Goal: Task Accomplishment & Management: Manage account settings

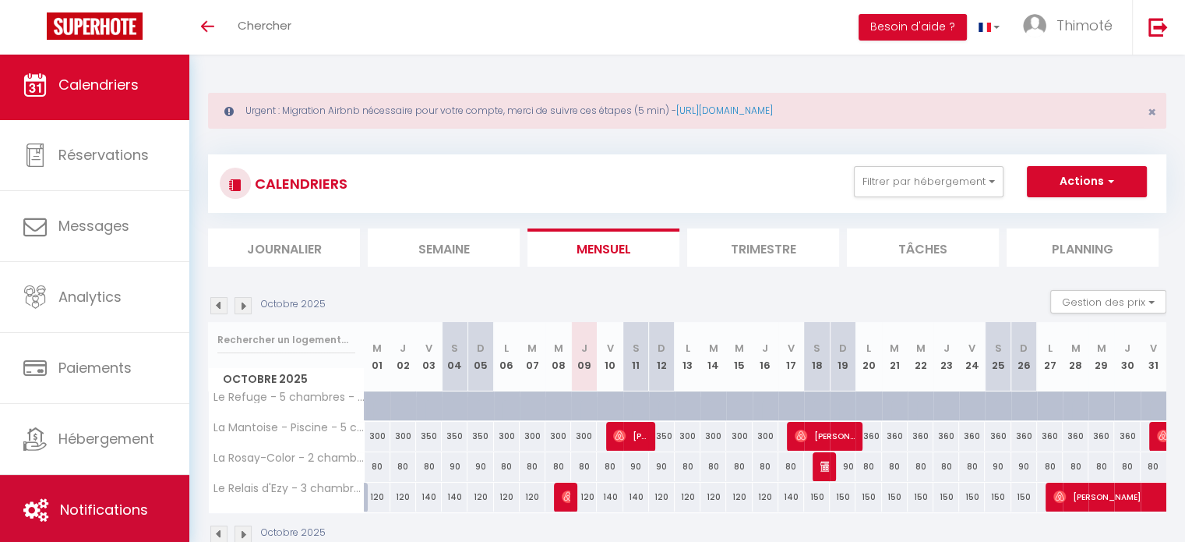
click at [100, 492] on link "Notifications" at bounding box center [94, 509] width 189 height 70
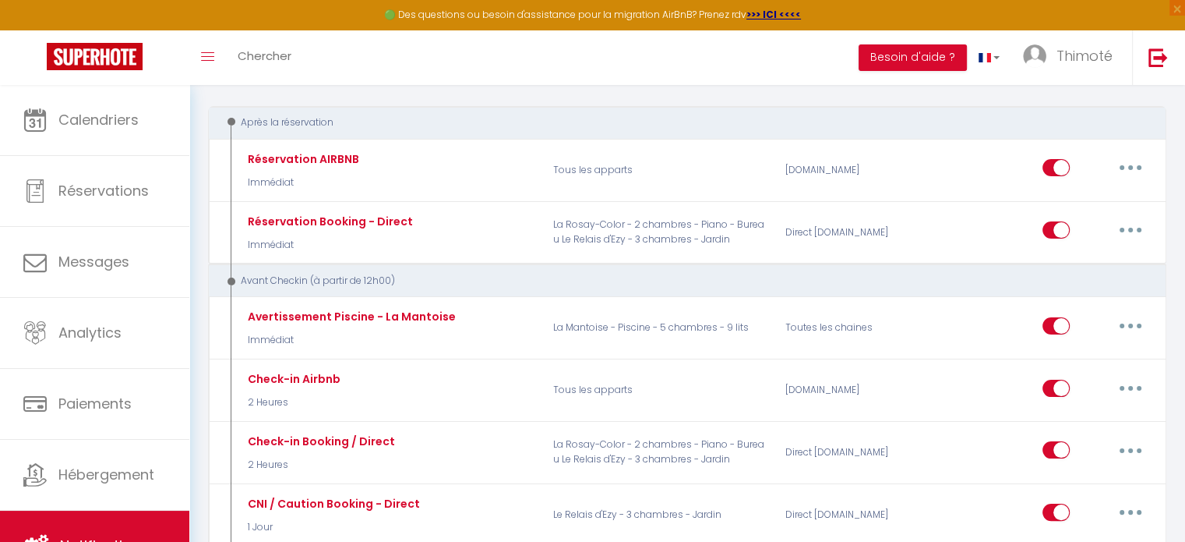
scroll to position [234, 0]
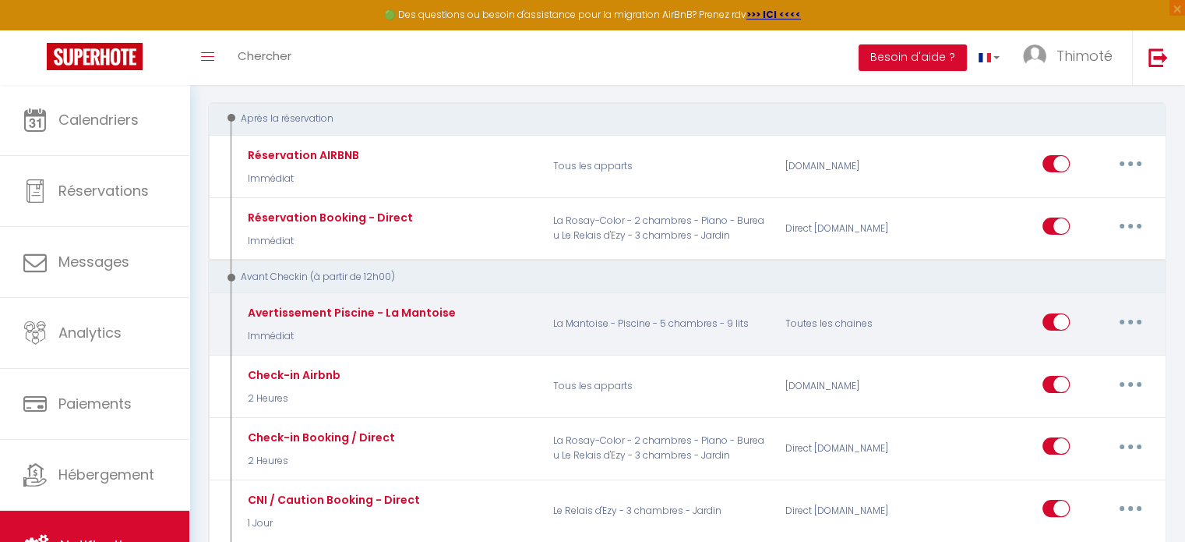
click at [1050, 318] on input "checkbox" at bounding box center [1055, 324] width 27 height 23
checkbox input "false"
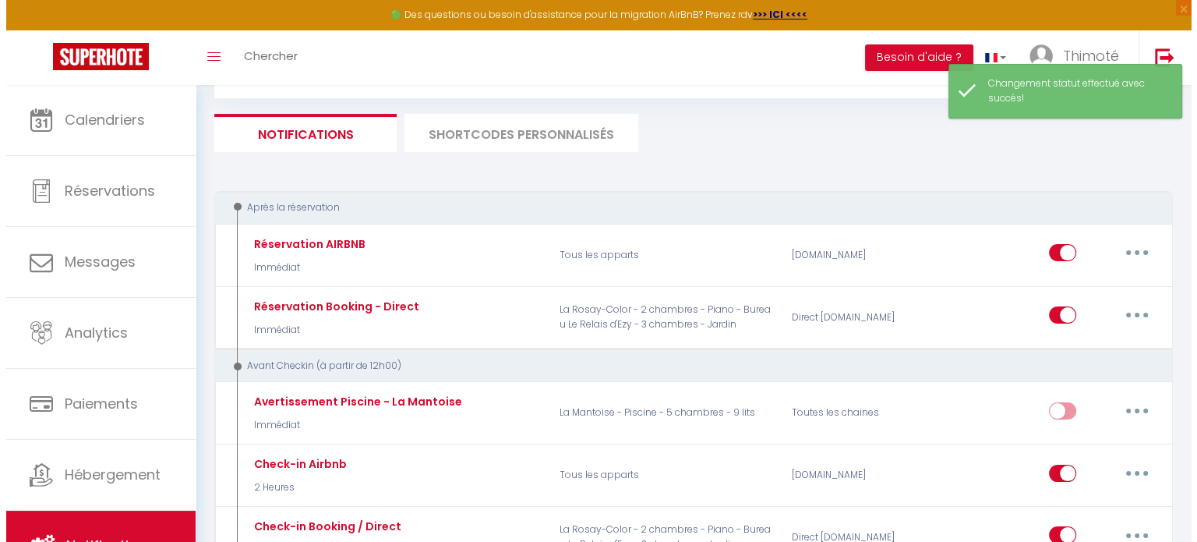
scroll to position [78, 0]
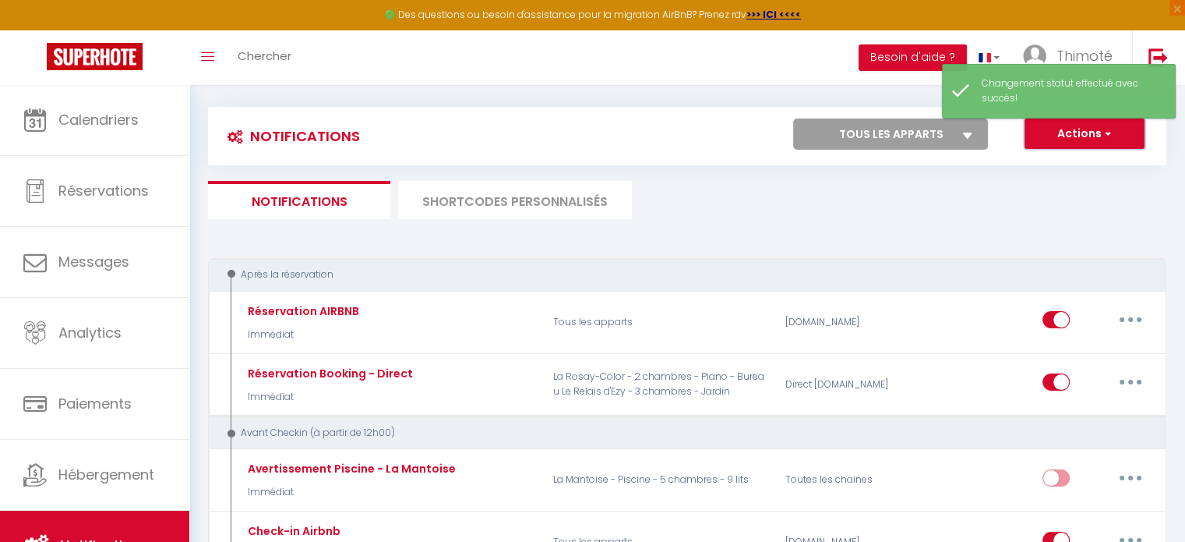
click at [1101, 140] on button "Actions" at bounding box center [1085, 133] width 120 height 31
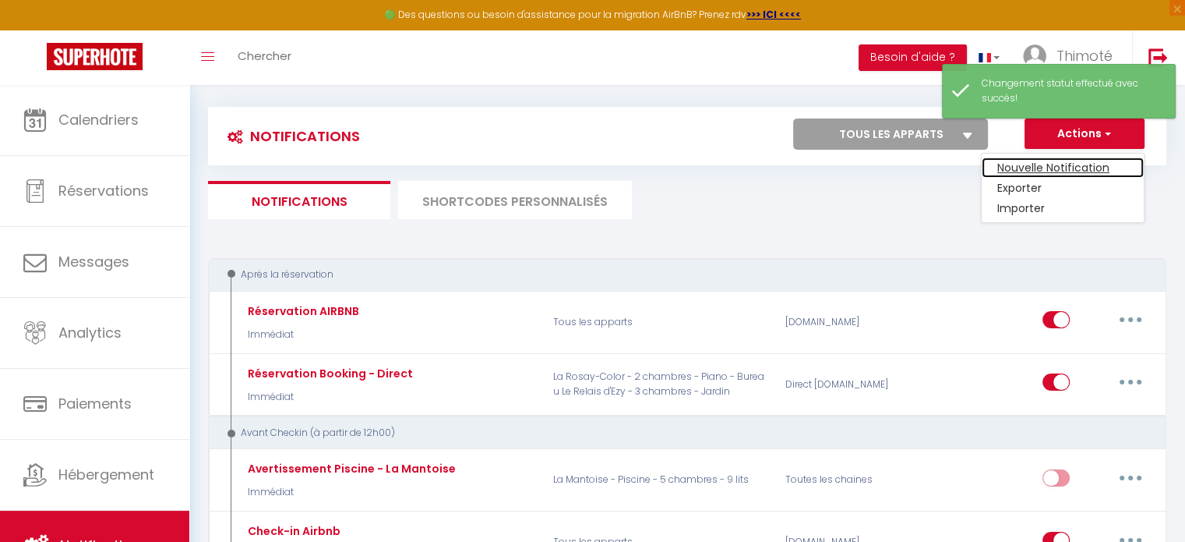
click at [1081, 164] on link "Nouvelle Notification" at bounding box center [1063, 167] width 162 height 20
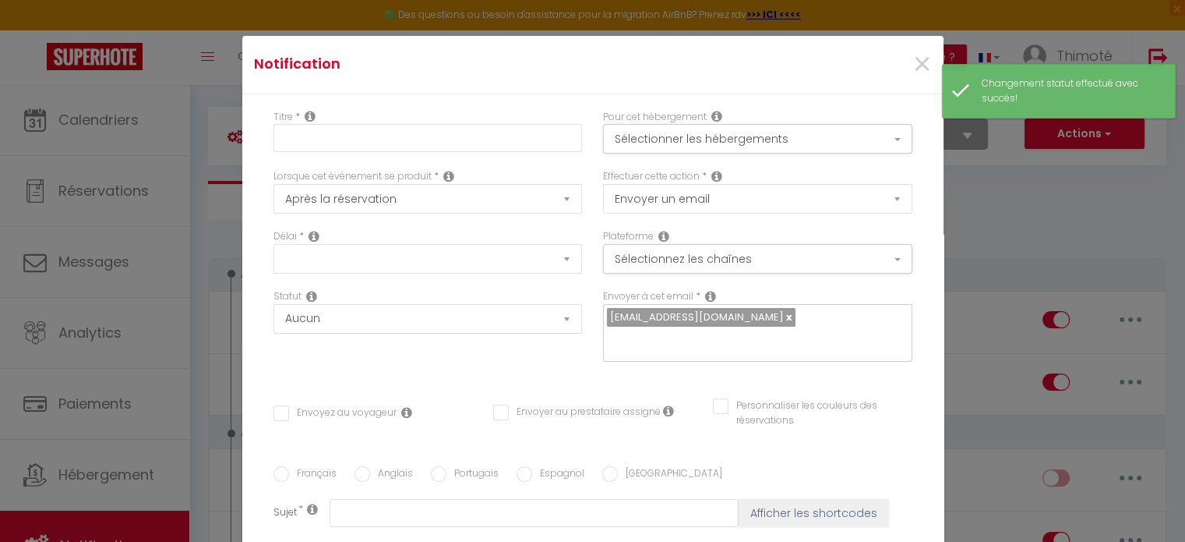
select select "Immédiat"
select select
checkbox input "false"
radio input "true"
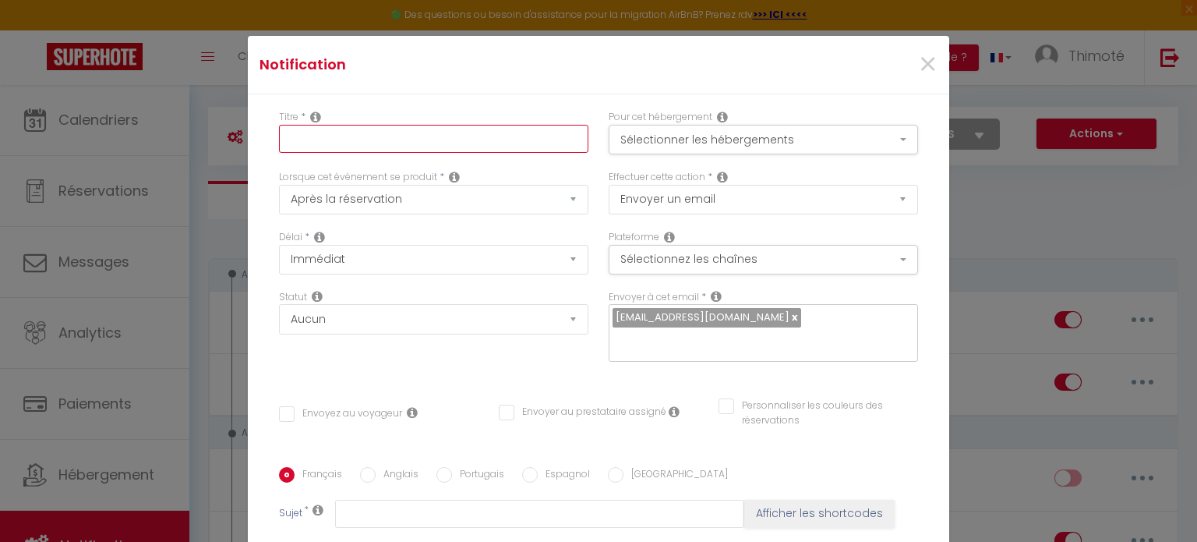
click at [496, 136] on input "text" at bounding box center [433, 139] width 309 height 28
type input "Informations cheminée - [GEOGRAPHIC_DATA]"
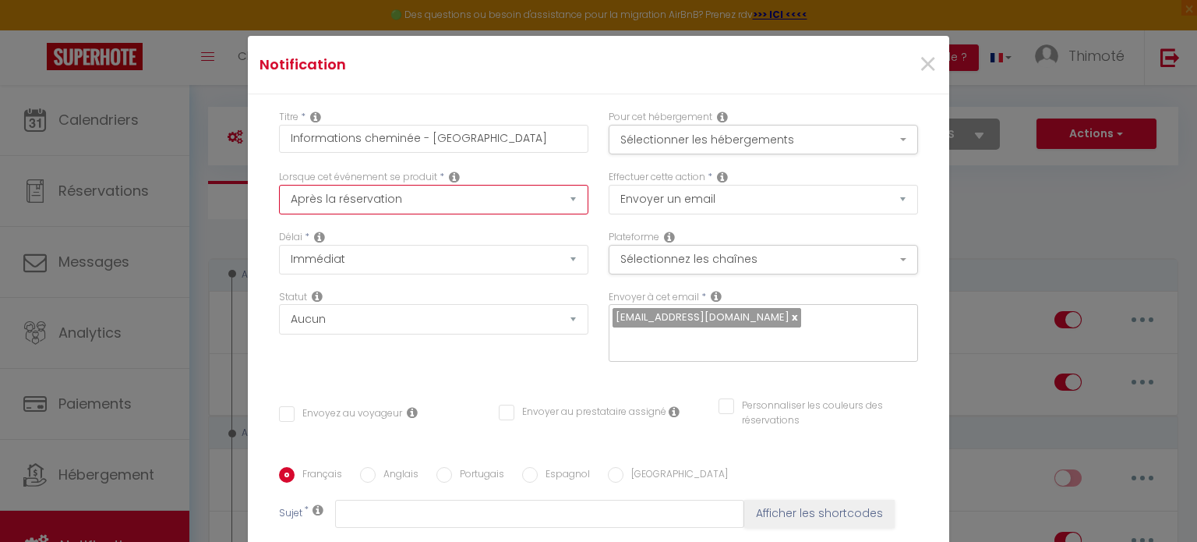
click at [520, 196] on select "Après la réservation Avant Checkin (à partir de 12h00) Après Checkin (à partir …" at bounding box center [433, 200] width 309 height 30
select select "2"
click at [279, 185] on select "Après la réservation Avant Checkin (à partir de 12h00) Après Checkin (à partir …" at bounding box center [433, 200] width 309 height 30
checkbox input "false"
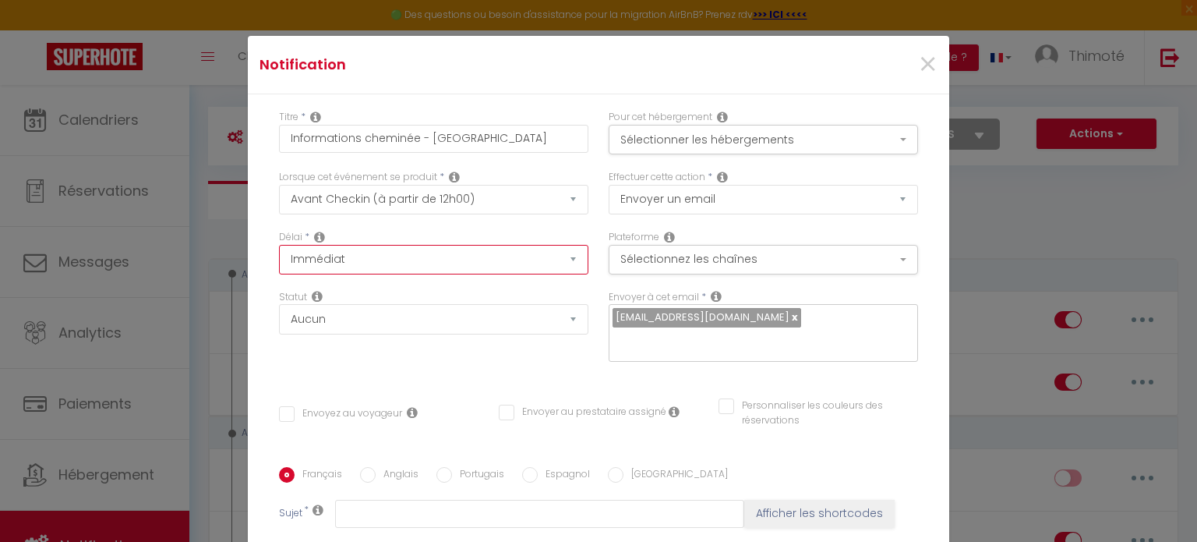
click at [479, 255] on select "Immédiat - 10 Minutes - 1 Heure - 2 Heures - 3 Heures - 4 Heures - 5 Heures - 6…" at bounding box center [433, 260] width 309 height 30
select select "1 Heure"
click at [279, 245] on select "Immédiat - 10 Minutes - 1 Heure - 2 Heures - 3 Heures - 4 Heures - 5 Heures - 6…" at bounding box center [433, 260] width 309 height 30
checkbox input "false"
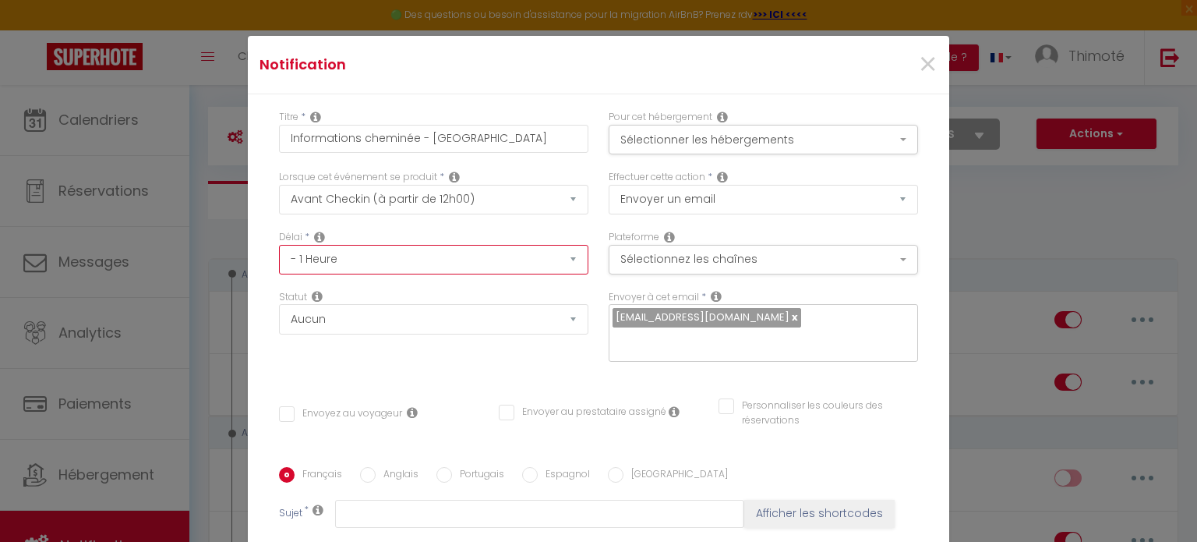
checkbox input "false"
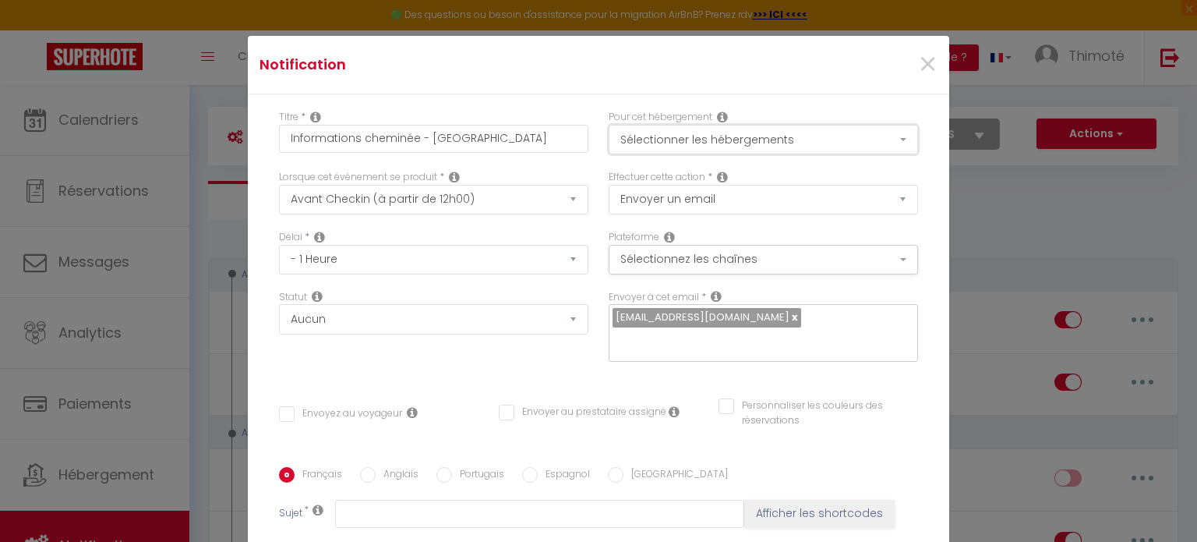
click at [658, 138] on button "Sélectionner les hébergements" at bounding box center [763, 140] width 309 height 30
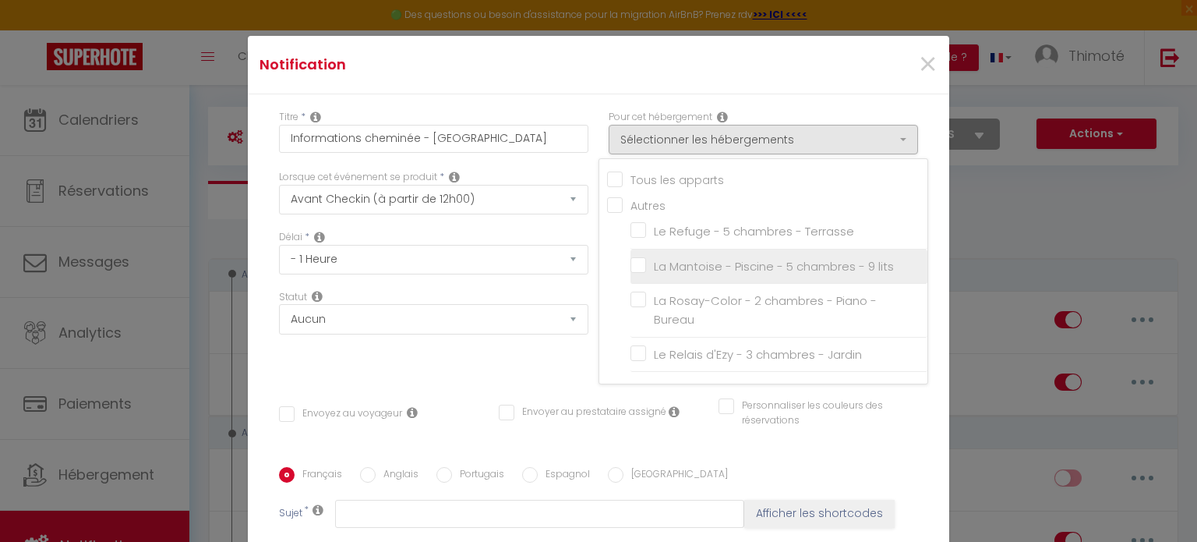
click at [630, 263] on input "La Mantoise - Piscine - 5 chambres - 9 lits" at bounding box center [778, 267] width 297 height 16
checkbox input "true"
checkbox input "false"
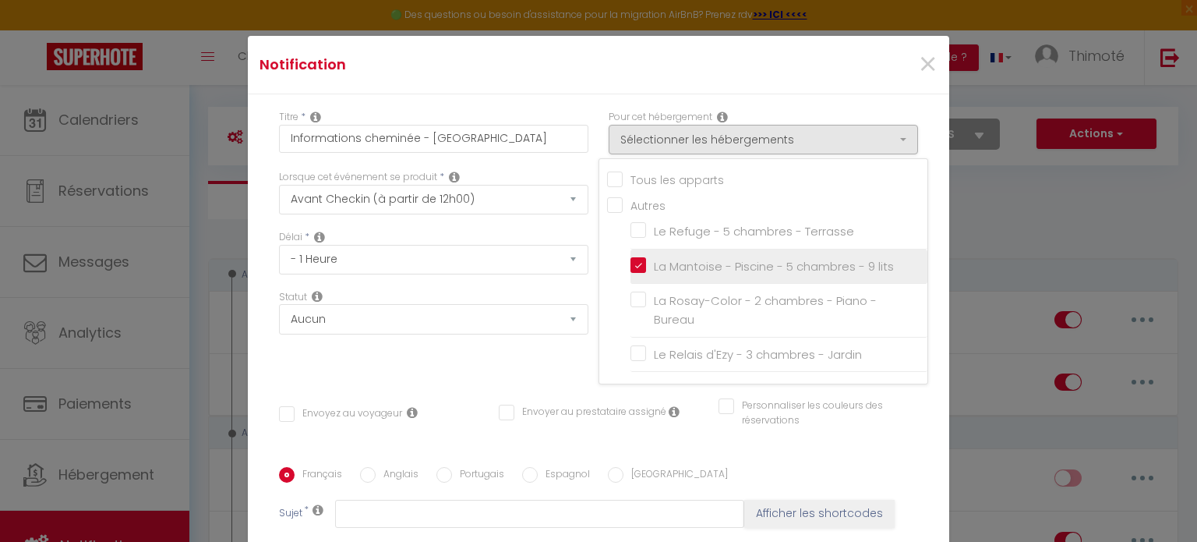
checkbox input "false"
click at [571, 290] on div "Statut Aucun Si la réservation est payée Si réservation non payée Si la caution…" at bounding box center [433, 312] width 309 height 44
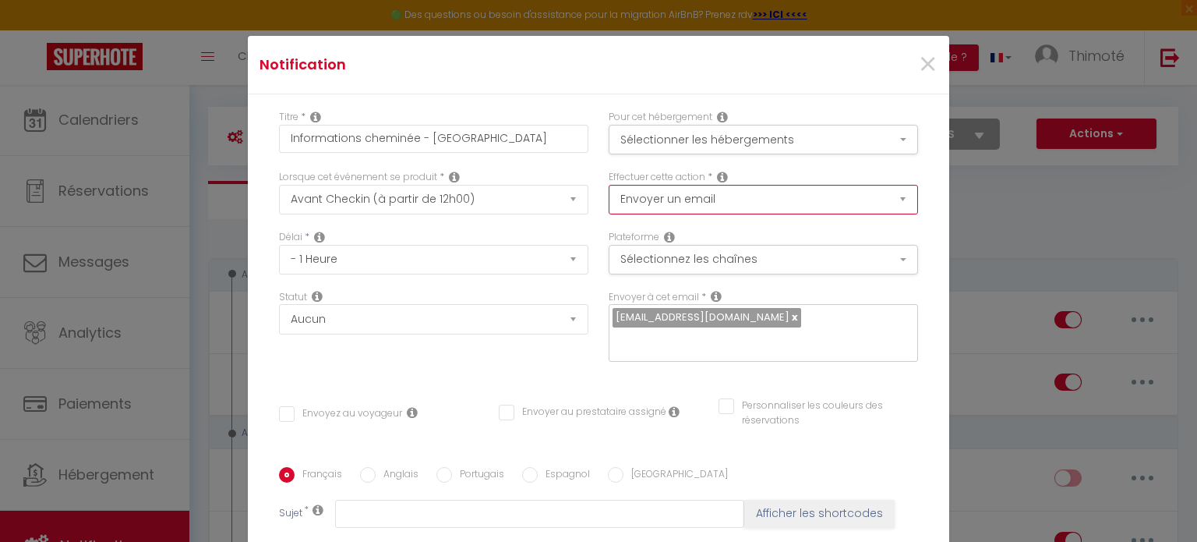
click at [669, 198] on select "Envoyer un email Envoyer un SMS Envoyer une notification push" at bounding box center [763, 200] width 309 height 30
click at [672, 258] on button "Sélectionnez les chaînes" at bounding box center [763, 260] width 309 height 30
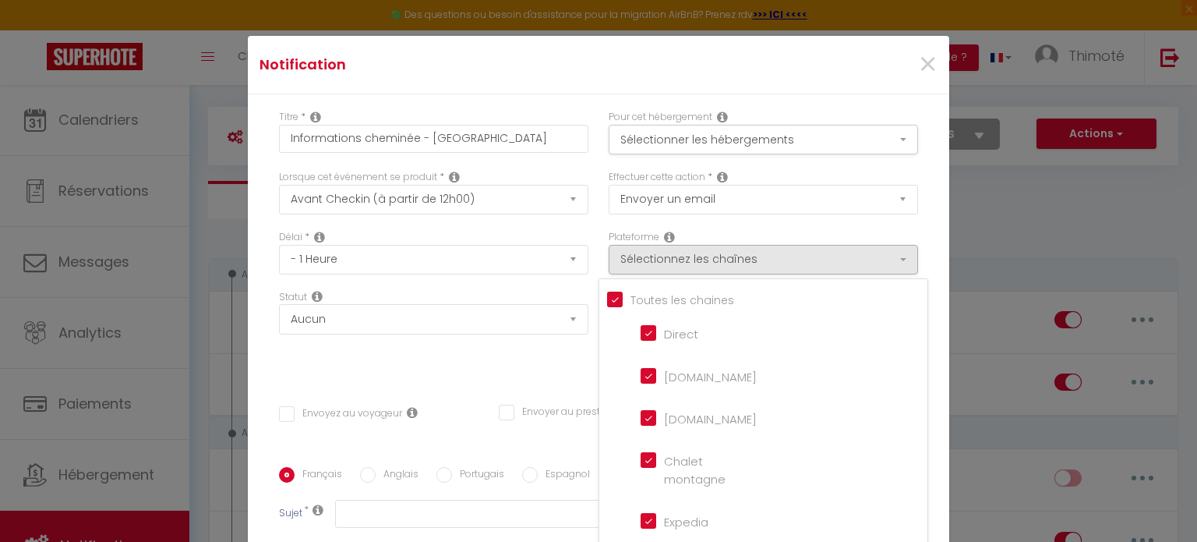
click at [607, 298] on input "Tous les apparts" at bounding box center [767, 299] width 320 height 16
checkbox input "false"
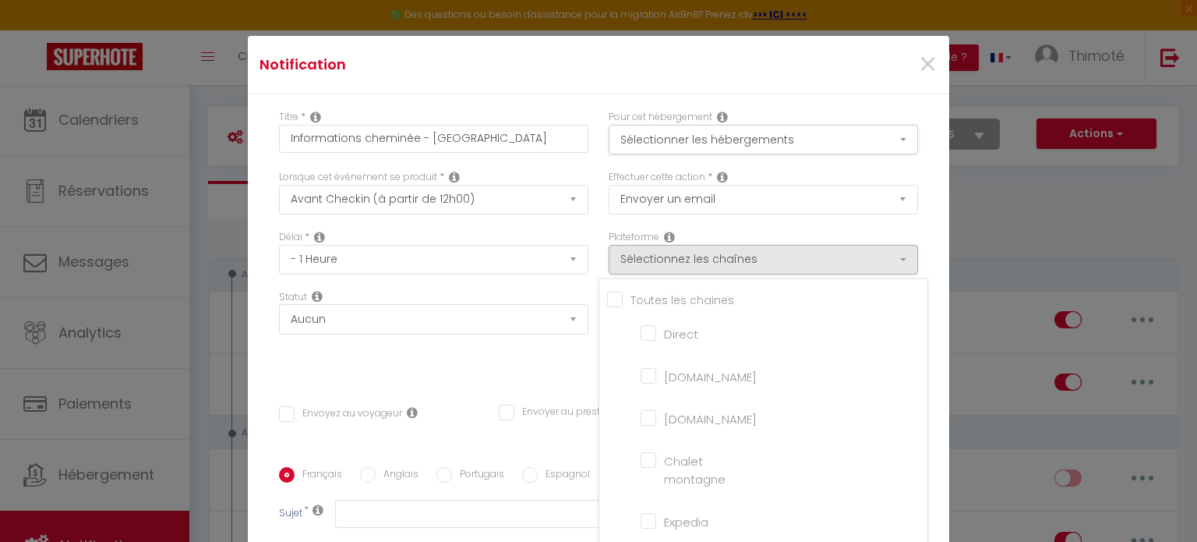
checkbox montagne "false"
checkbox input "false"
checkbox France "false"
checkbox input "false"
checkbox iCal "false"
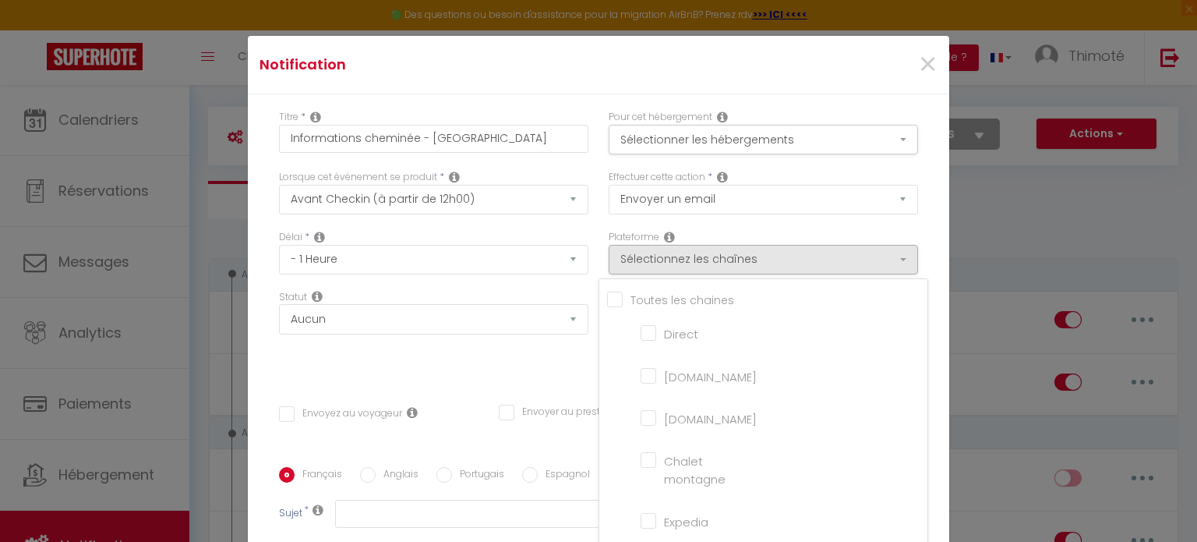
checkbox input "false"
checkbox tourisme "false"
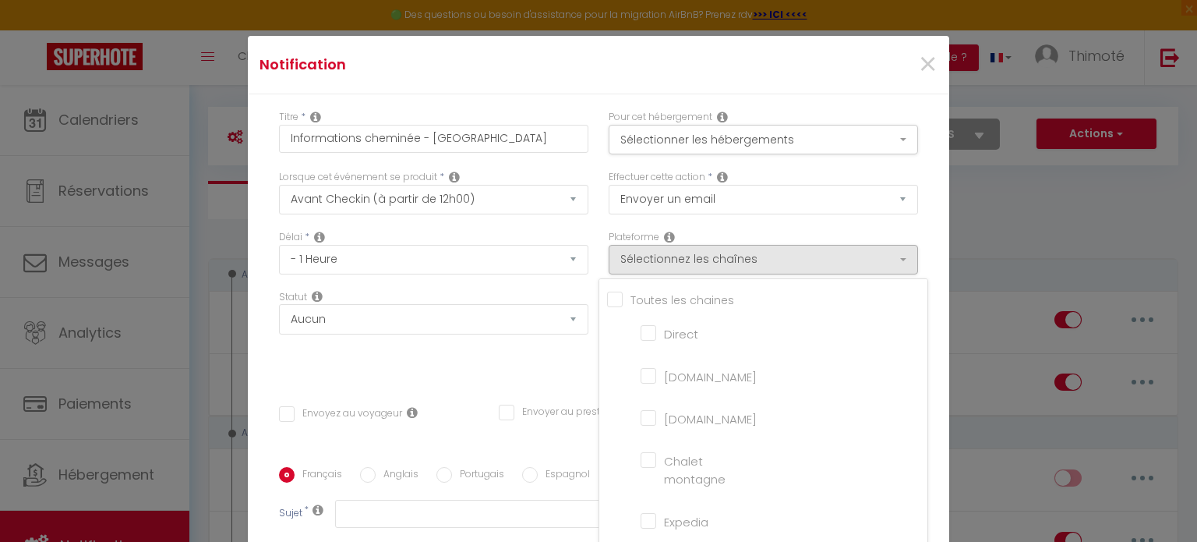
checkbox input "false"
click at [640, 376] on input "[DOMAIN_NAME]" at bounding box center [684, 374] width 89 height 16
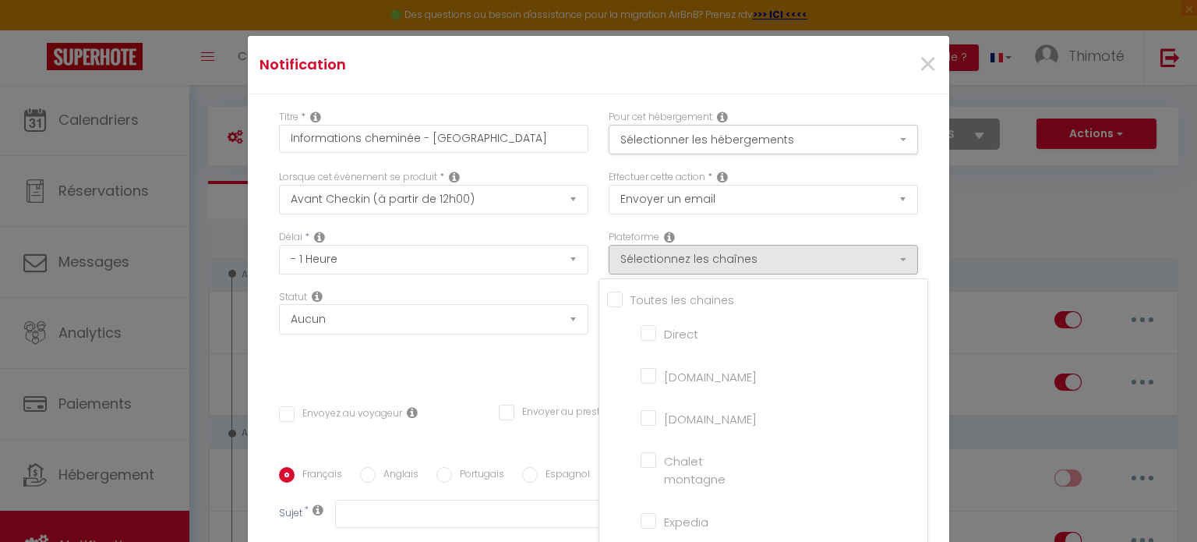
checkbox input "true"
checkbox input "false"
click at [640, 423] on input "[DOMAIN_NAME]" at bounding box center [684, 417] width 89 height 16
checkbox input "true"
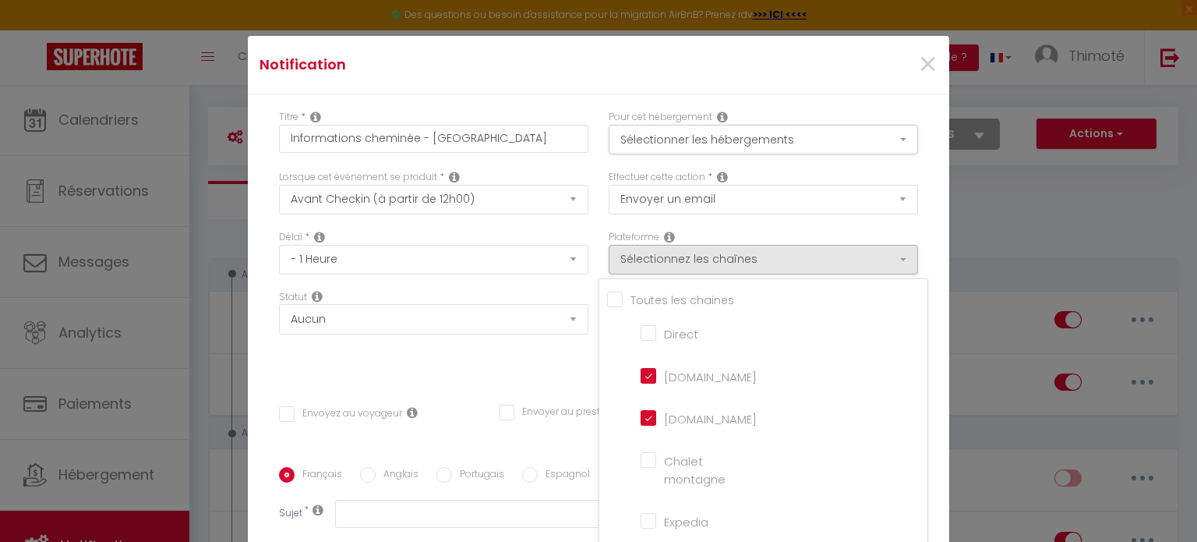
checkbox input "false"
click at [640, 333] on input "Direct" at bounding box center [684, 332] width 89 height 16
checkbox input "true"
checkbox input "false"
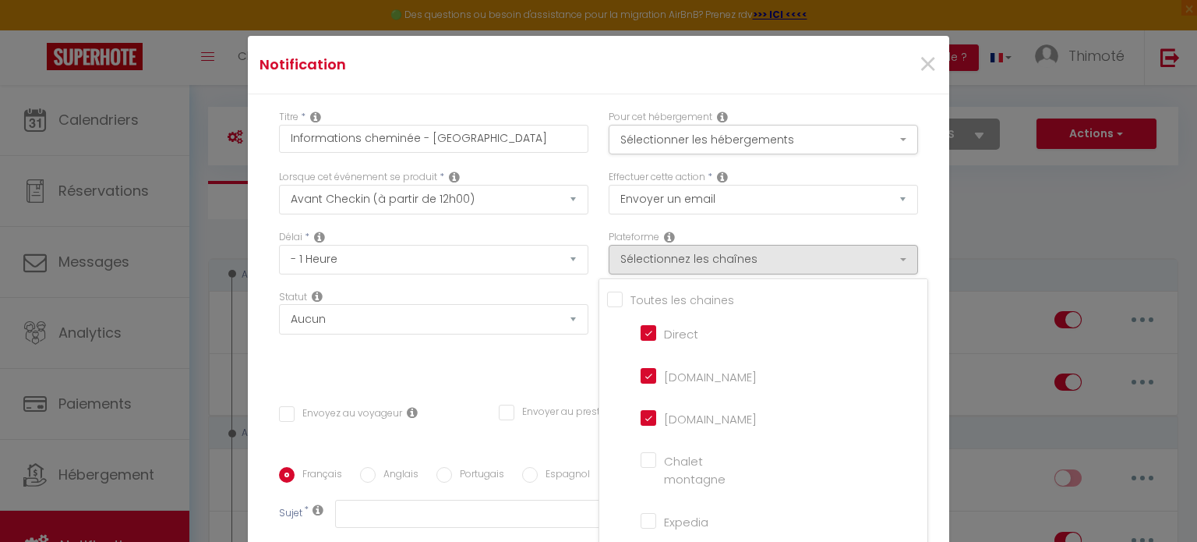
checkbox input "false"
click at [563, 358] on div "Statut Aucun Si la réservation est payée Si réservation non payée Si la caution…" at bounding box center [434, 334] width 330 height 88
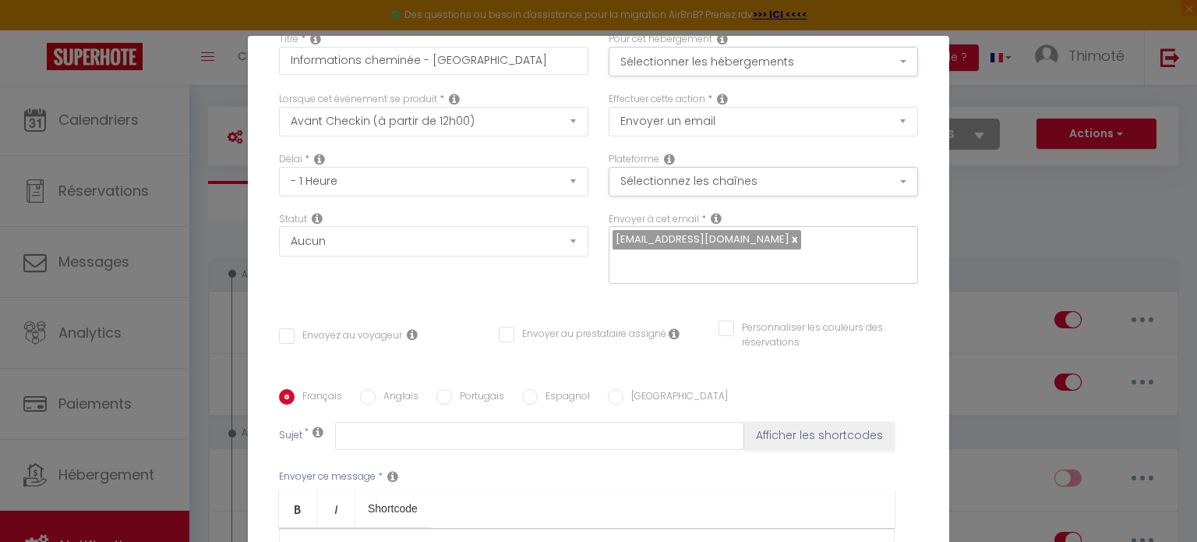
click at [280, 335] on input "Envoyez au voyageur" at bounding box center [340, 336] width 123 height 16
checkbox input "true"
checkbox input "false"
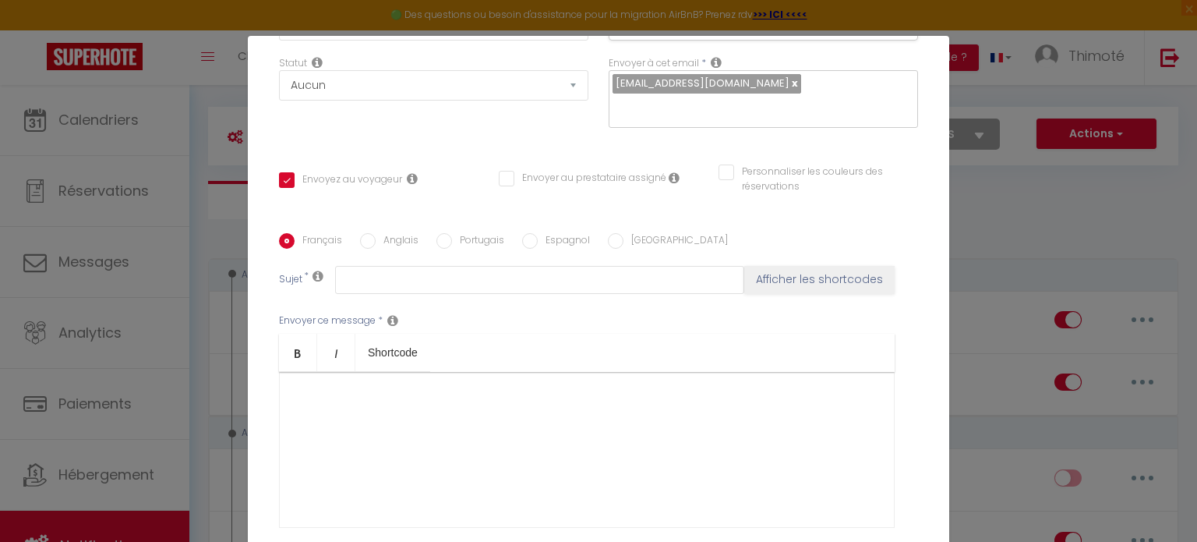
click at [333, 411] on div at bounding box center [587, 450] width 616 height 156
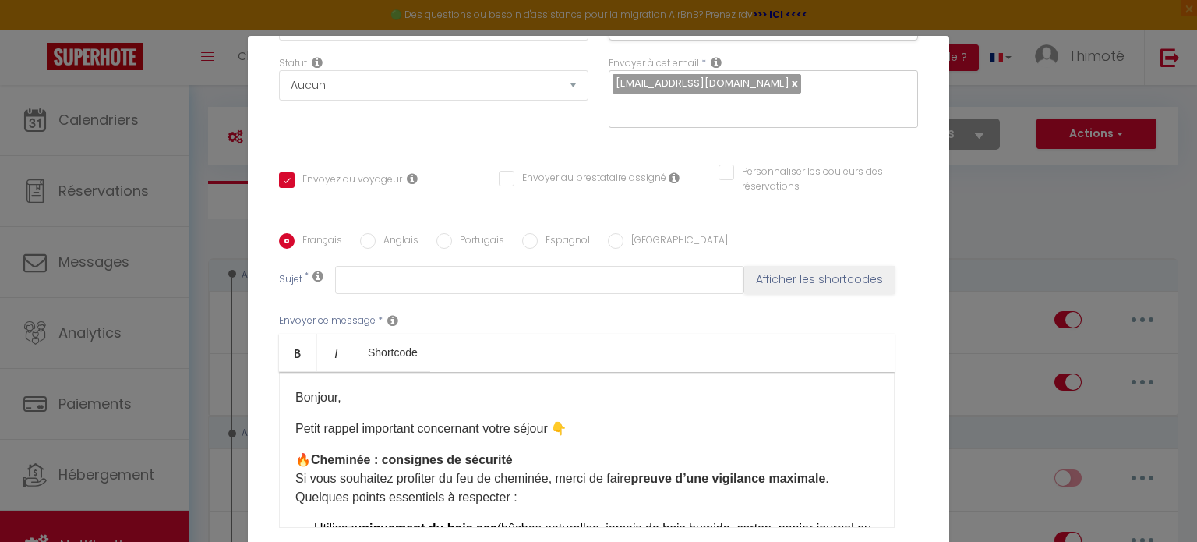
click at [332, 400] on p "Bonjour," at bounding box center [586, 397] width 583 height 19
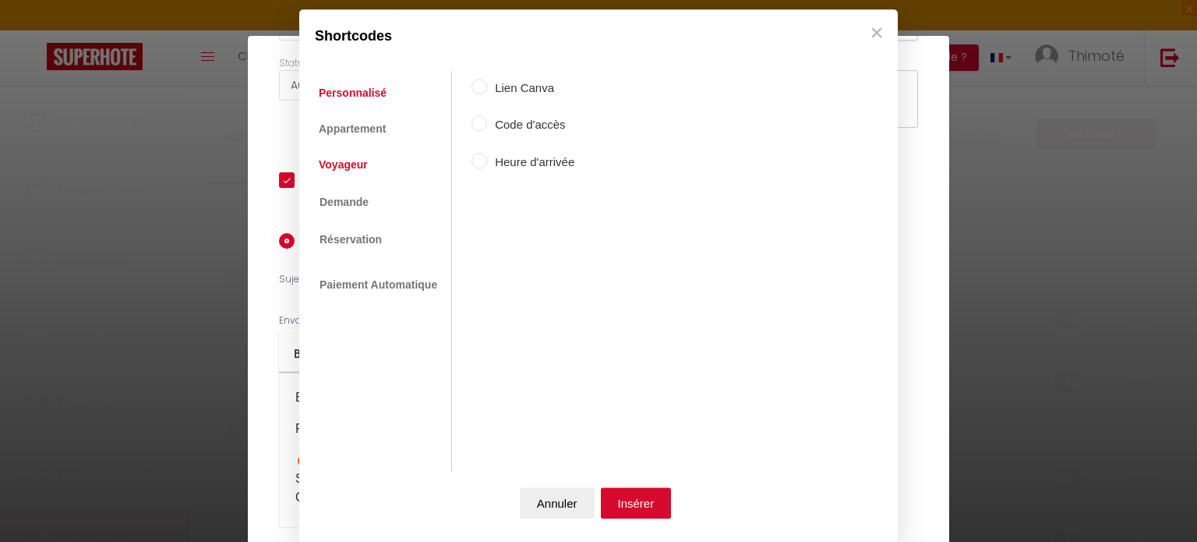
click at [355, 164] on link "Voyageur" at bounding box center [343, 165] width 65 height 28
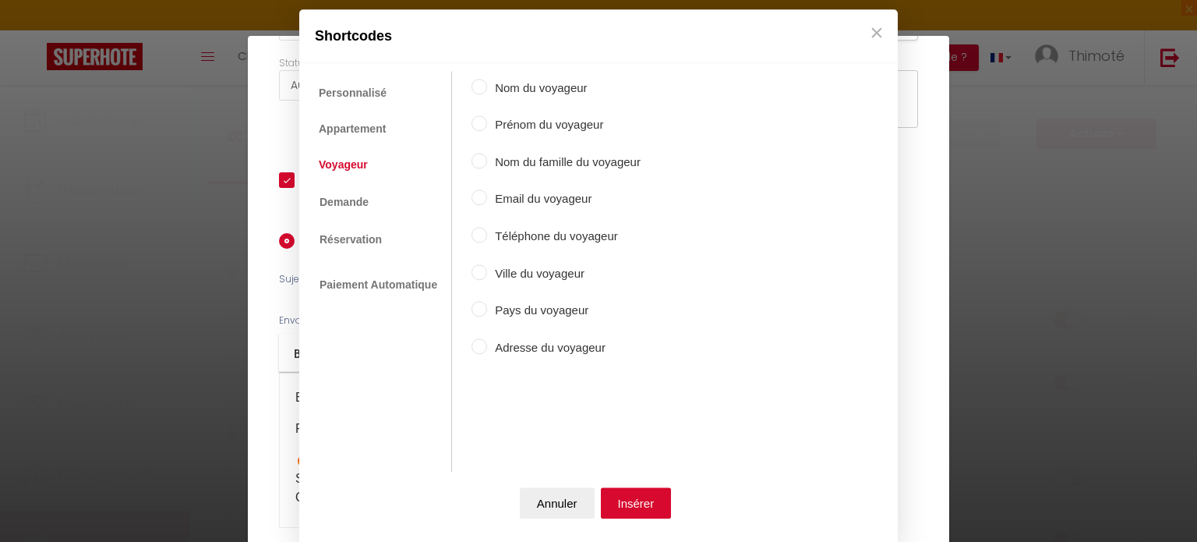
click at [489, 115] on div "Nom du voyageur Prénom du voyageur Nom du famille du voyageur Email du voyageur…" at bounding box center [555, 254] width 169 height 366
click at [481, 121] on input "Prénom du voyageur" at bounding box center [479, 124] width 16 height 16
radio input "true"
click at [644, 501] on button "Insérer" at bounding box center [636, 502] width 71 height 31
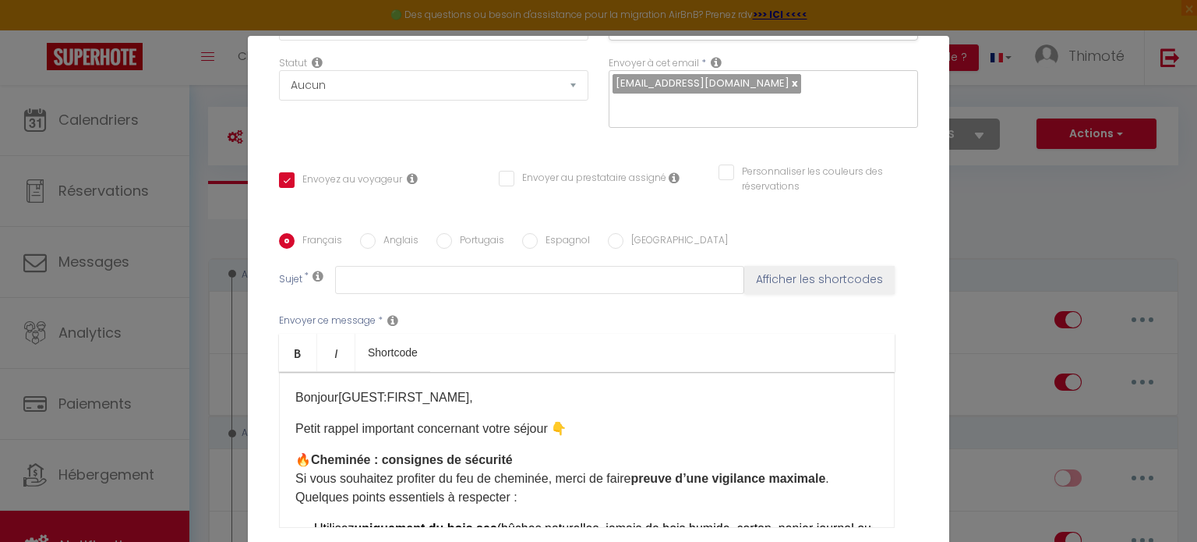
click at [288, 429] on div "Bonjour [GUEST:FIRST_NAME] ​ , Petit rappel important concernant votre séjour 👇…" at bounding box center [587, 450] width 616 height 156
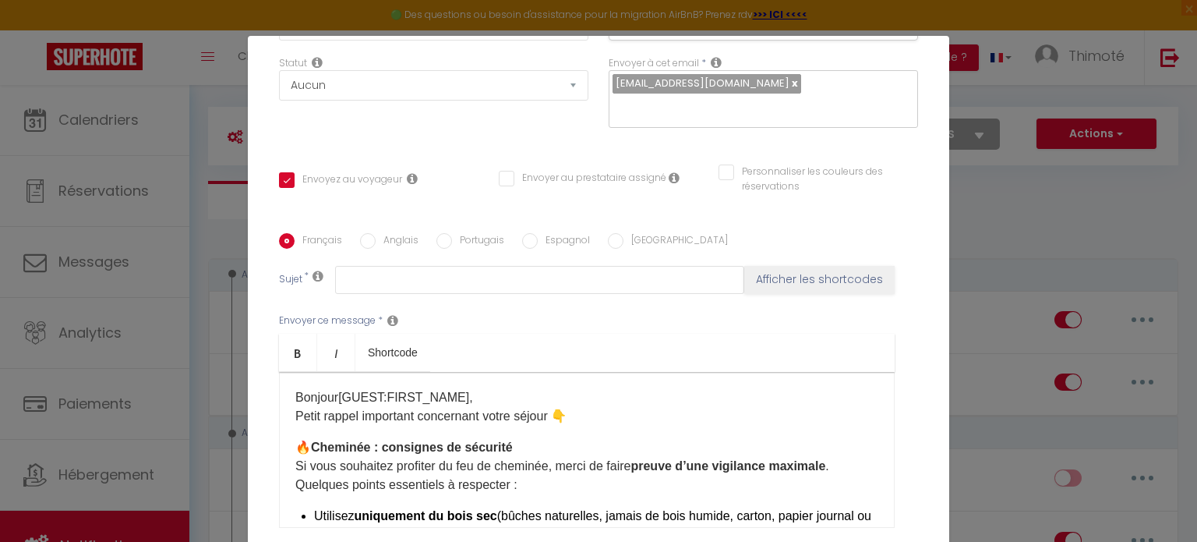
click at [295, 446] on p "🔥 Cheminée : consignes de sécurité Si vous souhaitez profiter du feu de cheminé…" at bounding box center [586, 466] width 583 height 56
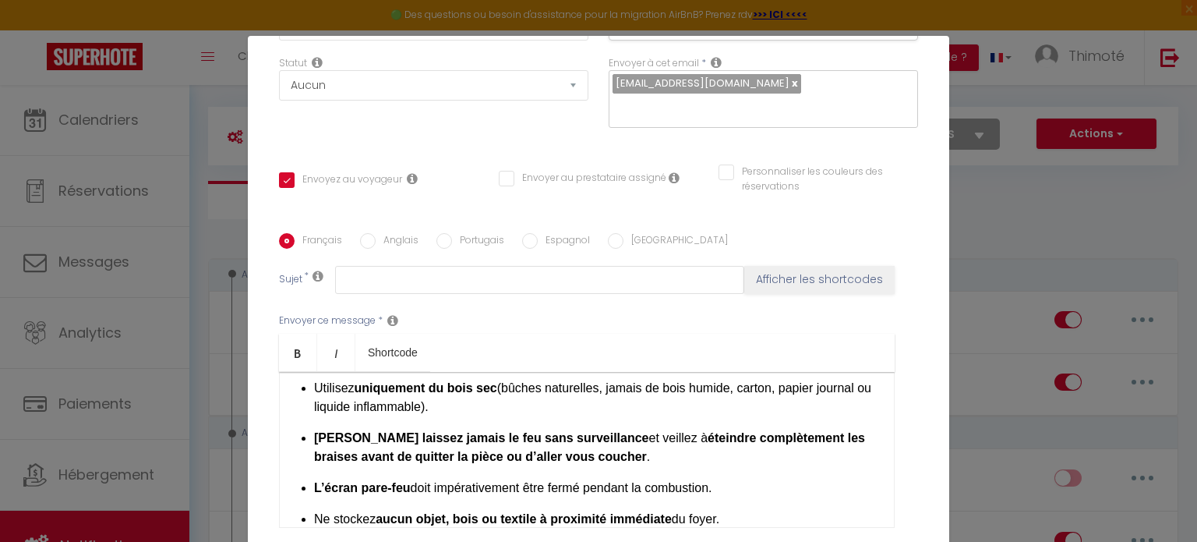
scroll to position [78, 0]
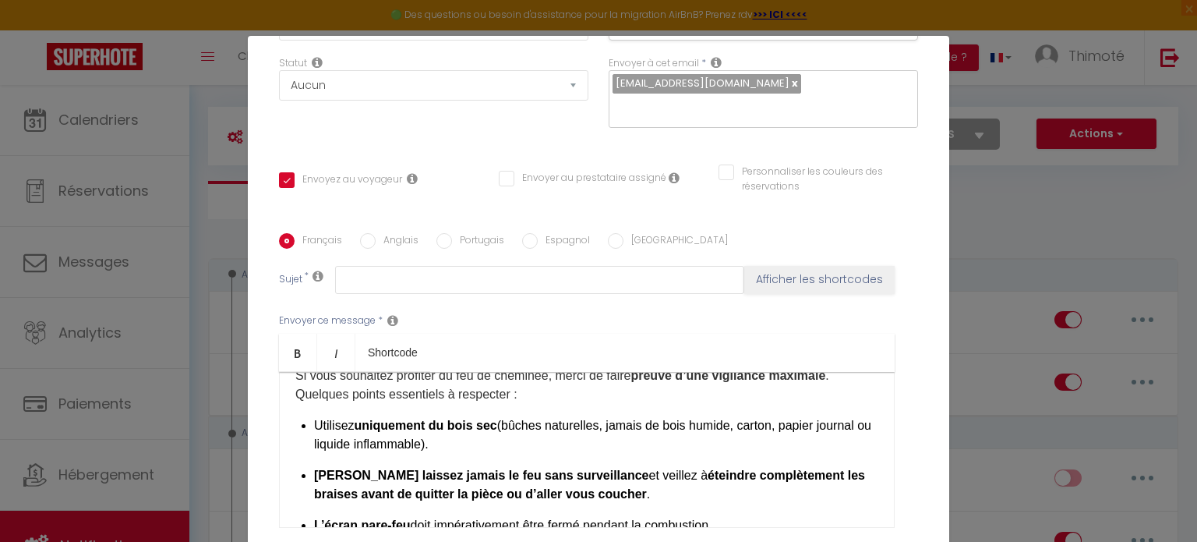
click at [290, 426] on div "Bonjour [GUEST:FIRST_NAME] ​, Petit rappel important concernant votre séjour 👇 …" at bounding box center [587, 450] width 616 height 156
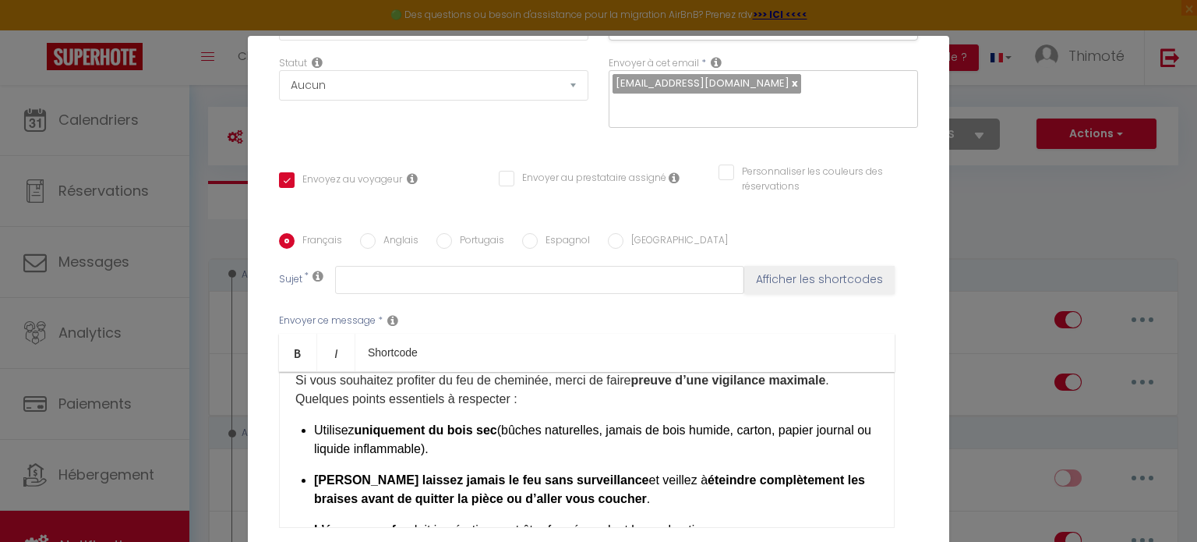
click at [290, 426] on div "Bonjour [GUEST:FIRST_NAME] ​, Petit rappel important concernant votre séjour 👇 …" at bounding box center [587, 450] width 616 height 156
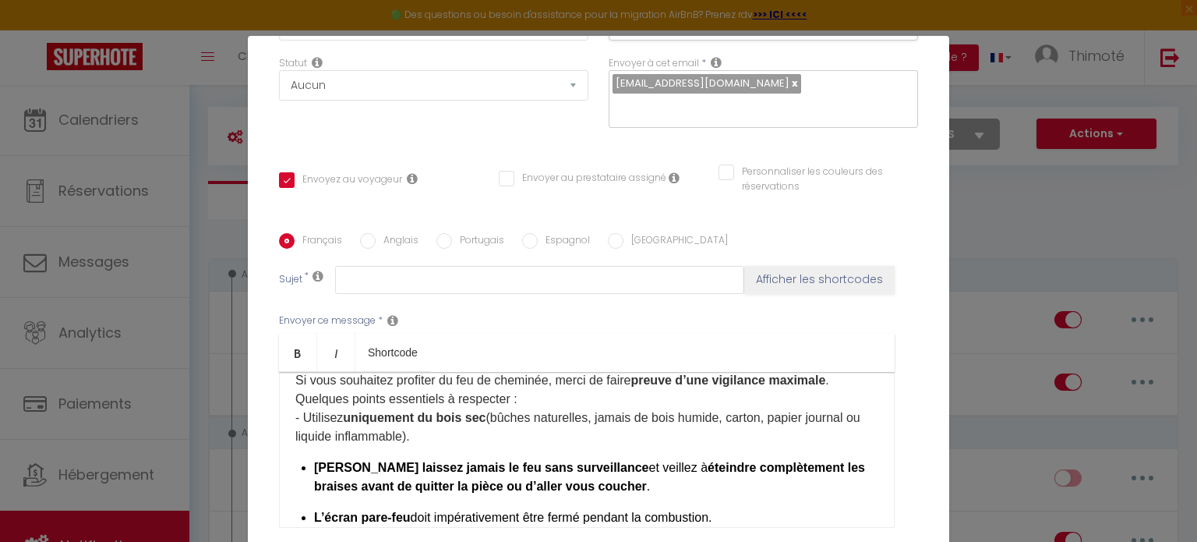
click at [314, 469] on strong "[PERSON_NAME] laissez jamais le feu sans surveillance" at bounding box center [481, 466] width 335 height 13
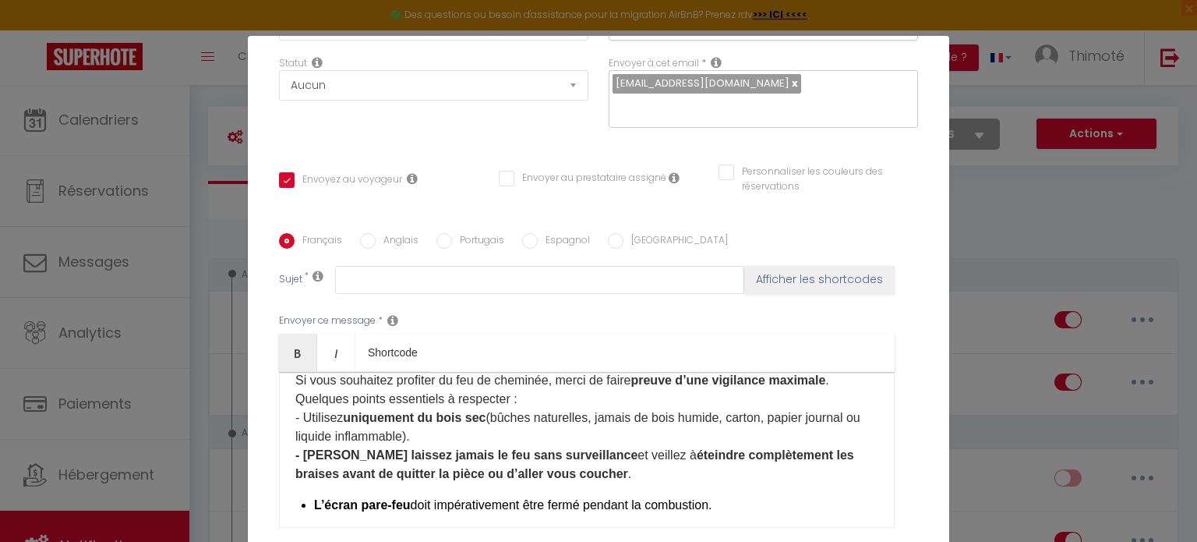
click at [314, 504] on strong "L’écran pare-feu" at bounding box center [362, 504] width 97 height 13
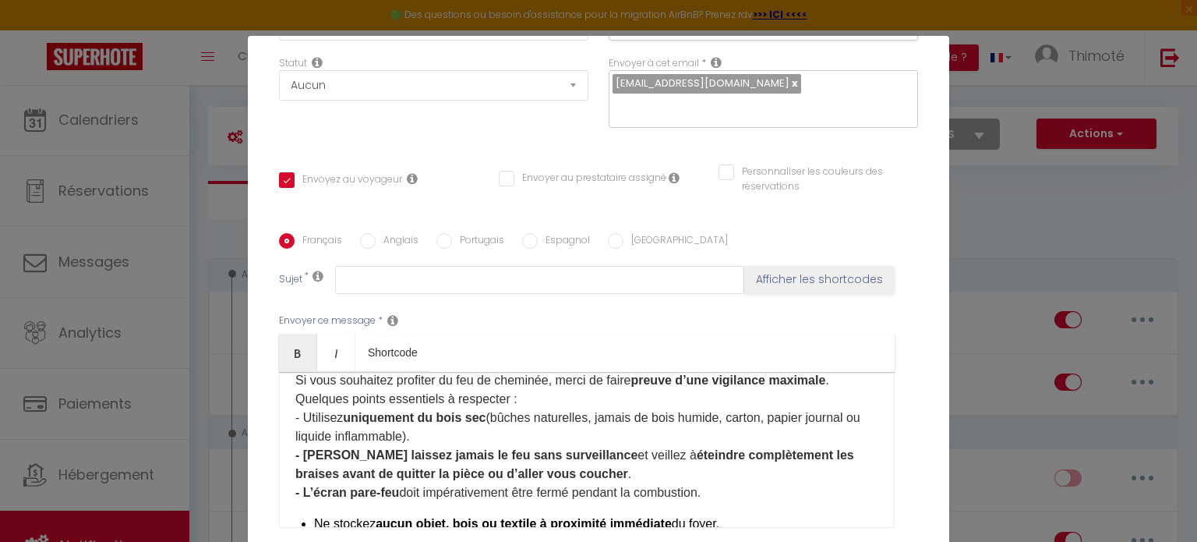
click at [305, 526] on div "Bonjour [GUEST:FIRST_NAME] ​, Petit rappel important concernant votre séjour 👇 …" at bounding box center [587, 450] width 616 height 156
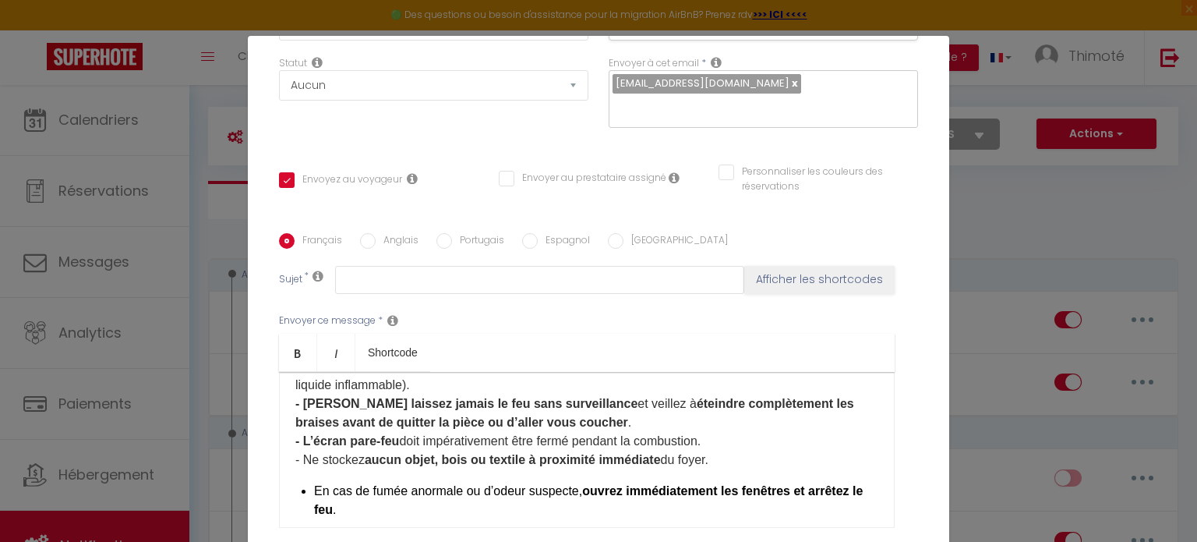
scroll to position [151, 0]
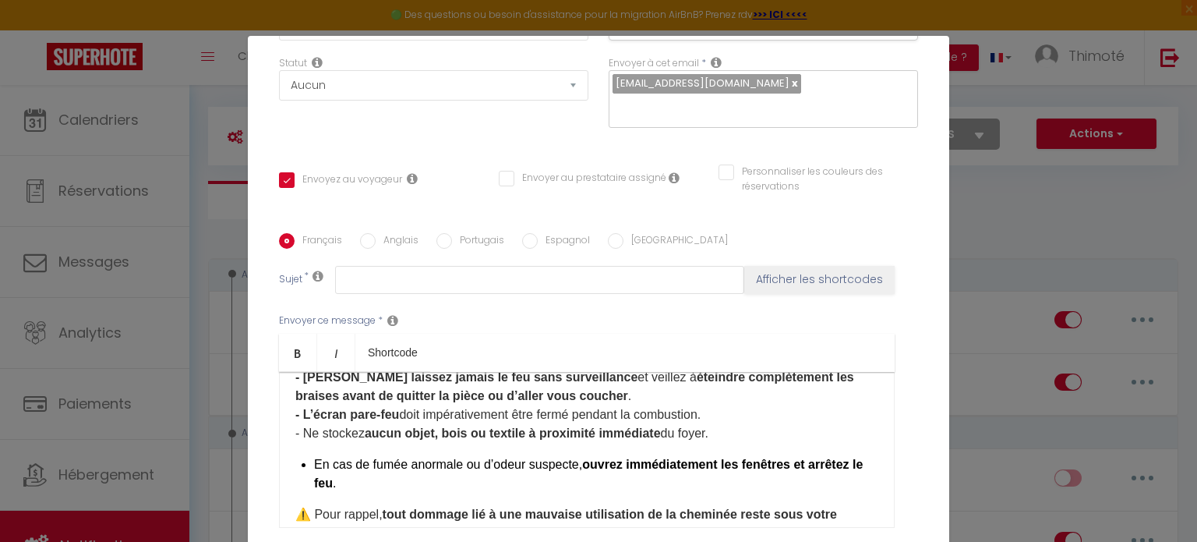
click at [305, 467] on div "Bonjour [GUEST:FIRST_NAME] ​, Petit rappel important concernant votre séjour 👇 …" at bounding box center [587, 450] width 616 height 156
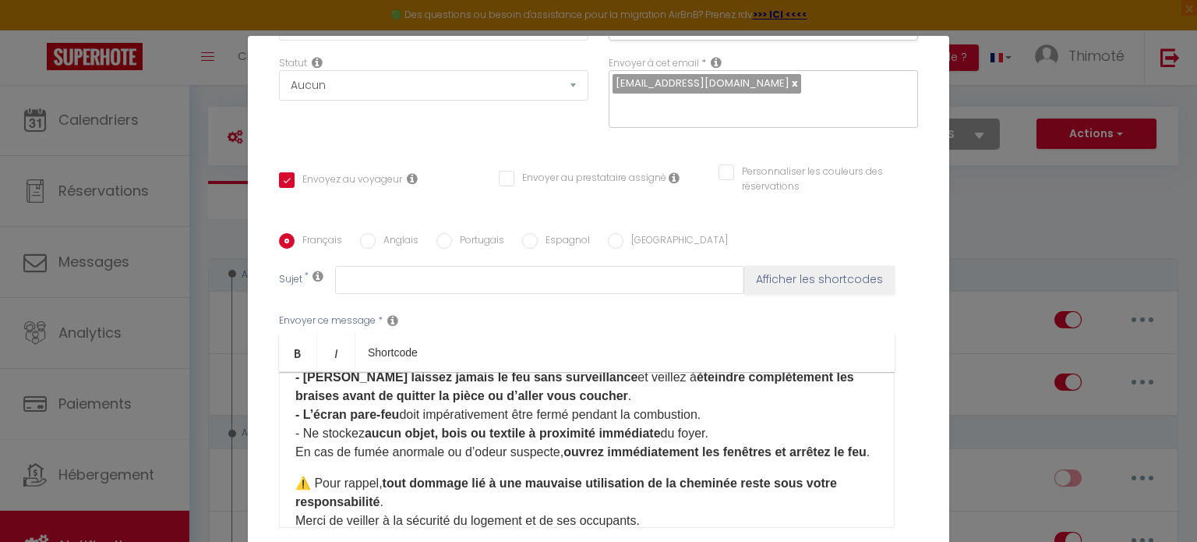
click at [287, 495] on div "Bonjour [GUEST:FIRST_NAME] ​, Petit rappel important concernant votre séjour 👇 …" at bounding box center [587, 450] width 616 height 156
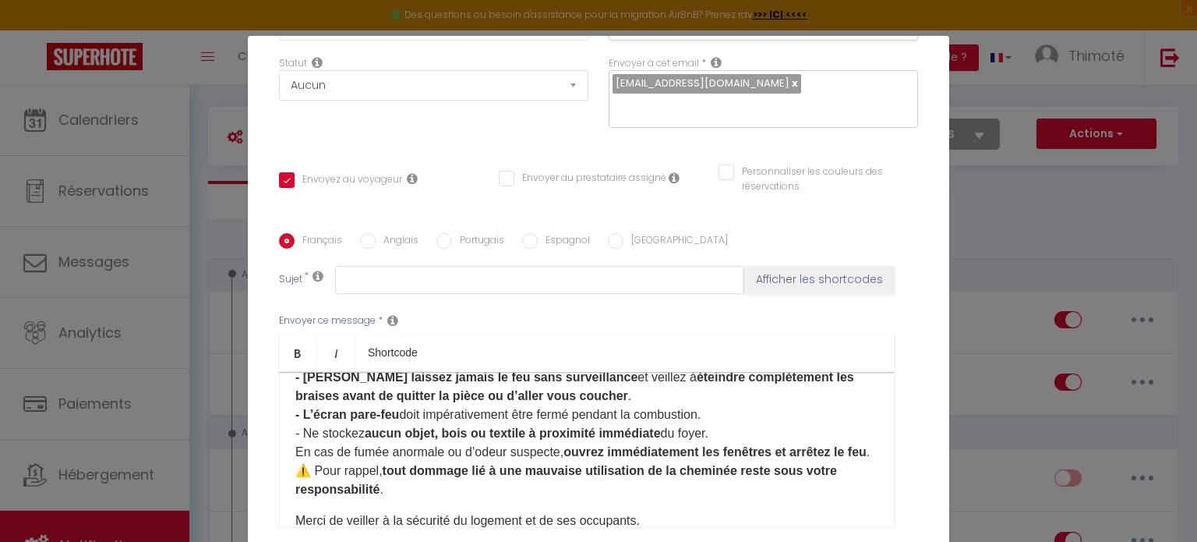
scroll to position [229, 0]
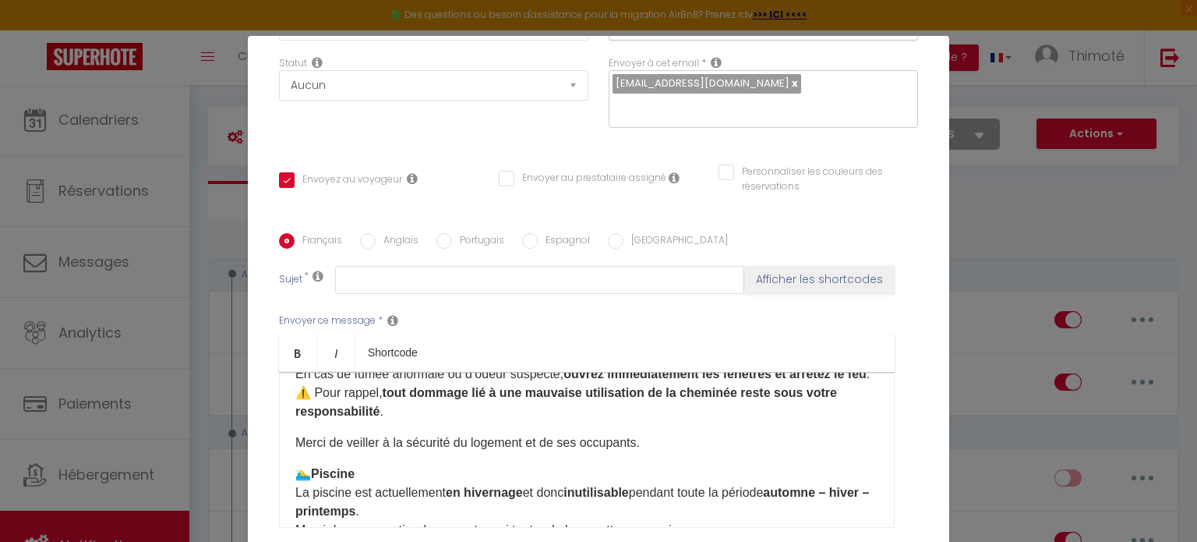
click at [295, 452] on p "Merci de veiller à la sécurité du logement et de ses occupants." at bounding box center [586, 442] width 583 height 19
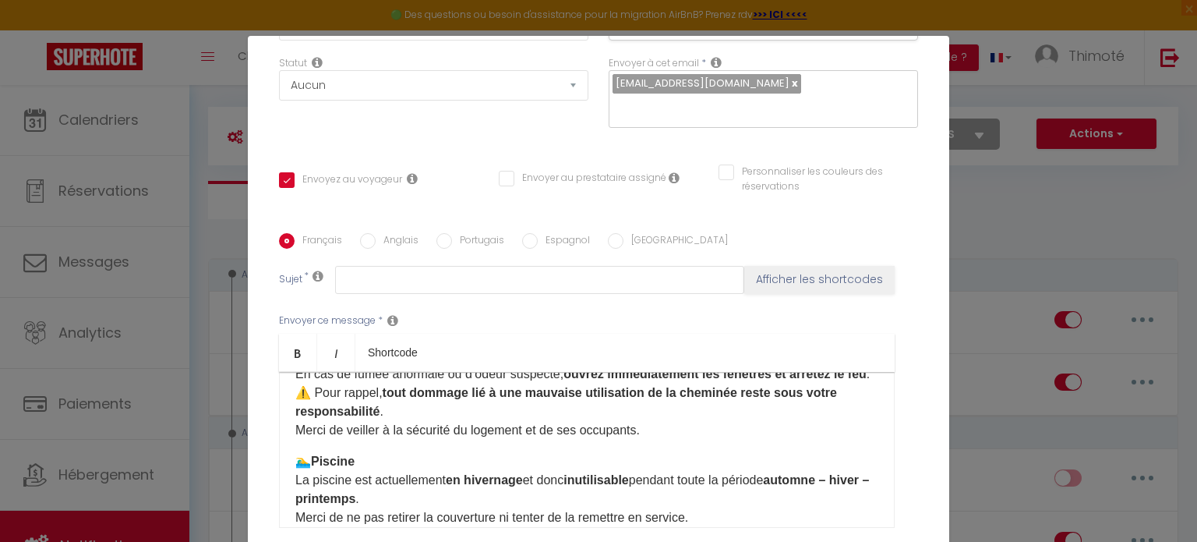
click at [295, 480] on p "🏊‍♂️ Piscine La piscine est actuellement en hivernage et donc inutilisable pend…" at bounding box center [586, 489] width 583 height 75
click at [295, 500] on p "La piscine est actuellement en hivernage et donc inutilisable pendant toute la …" at bounding box center [586, 499] width 583 height 56
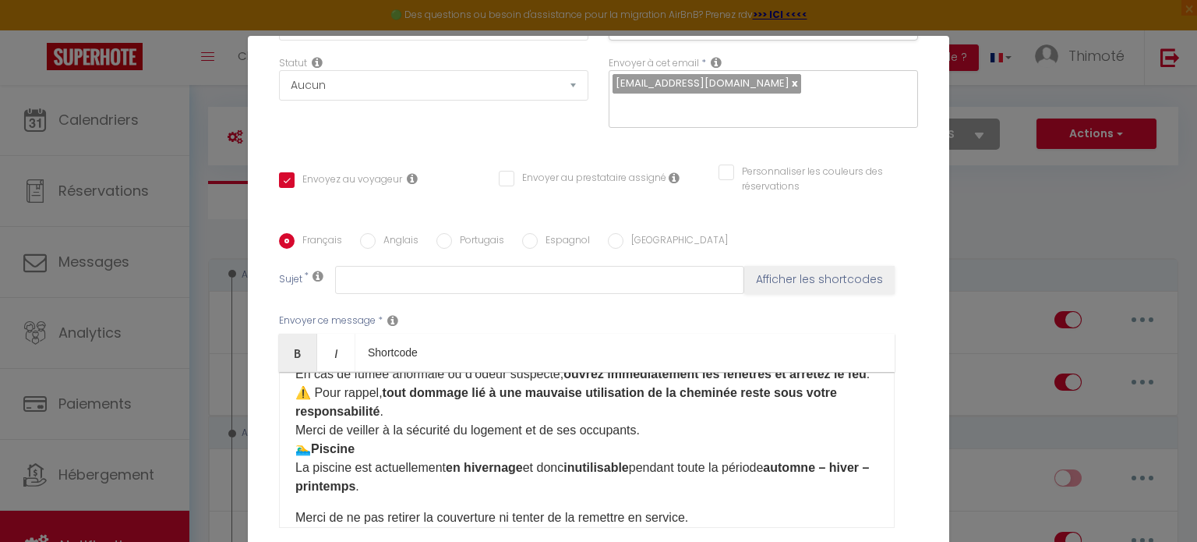
scroll to position [307, 0]
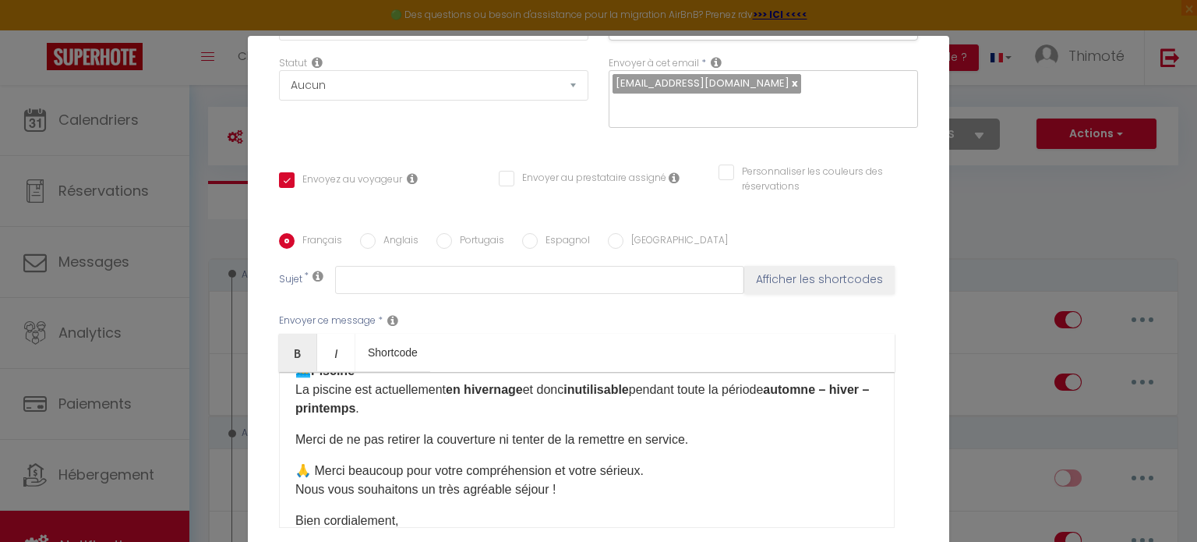
click at [288, 457] on div "Bonjour [GUEST:FIRST_NAME] ​, Petit rappel important concernant votre séjour 👇 …" at bounding box center [587, 450] width 616 height 156
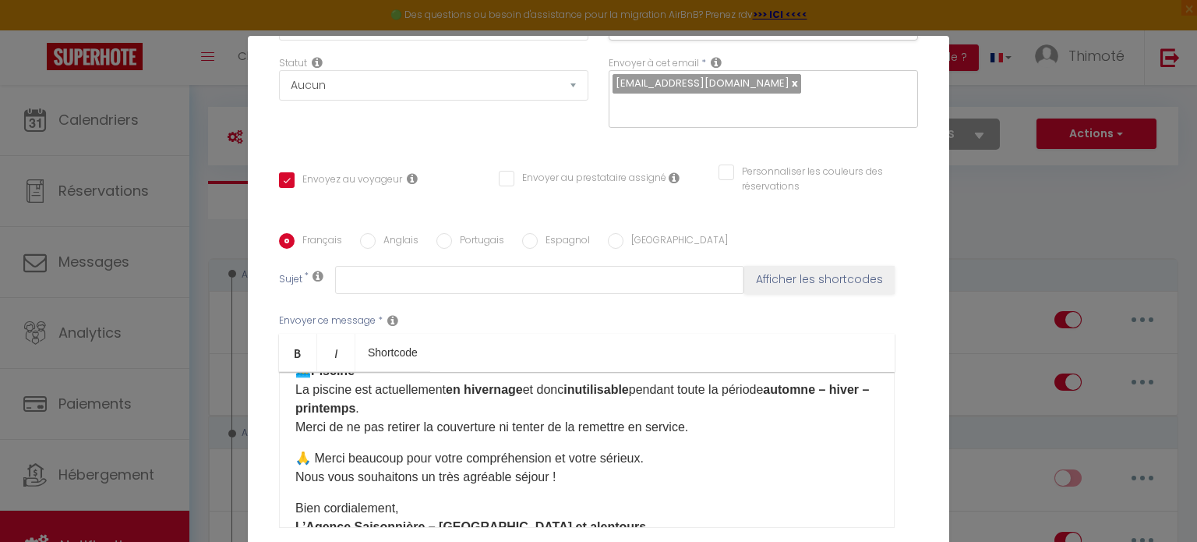
click at [295, 479] on p "🙏 Merci beaucoup pour votre compréhension et votre sérieux. Nous vous souhaiton…" at bounding box center [586, 467] width 583 height 37
click at [287, 494] on div "Bonjour [GUEST:FIRST_NAME] ​, Petit rappel important concernant votre séjour 👇 …" at bounding box center [587, 450] width 616 height 156
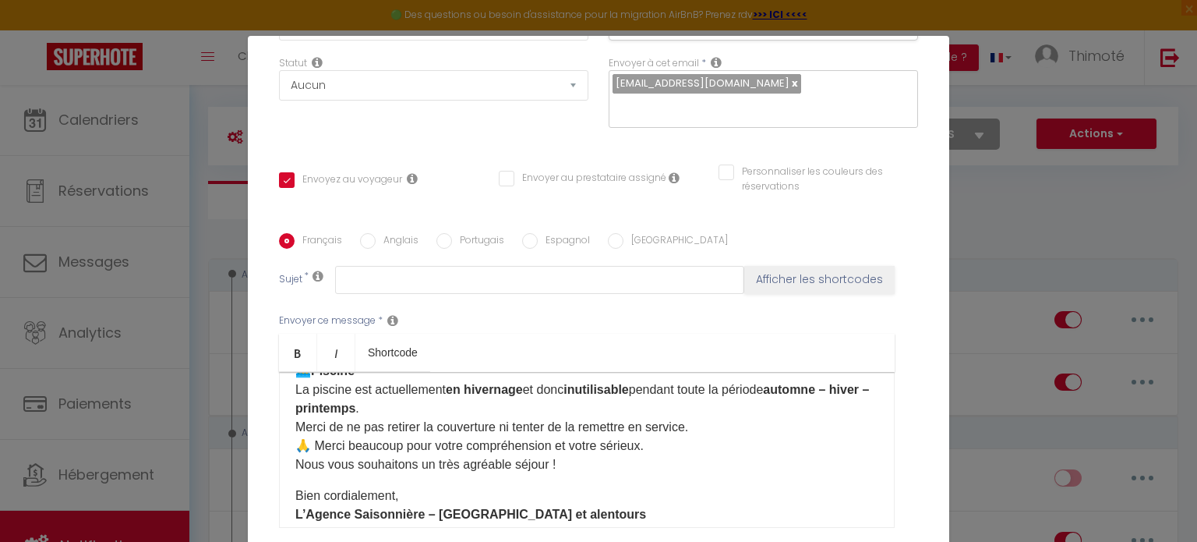
click at [295, 510] on p "Bien cordialement, L’Agence Saisonnière – Bréval et alentours ​" at bounding box center [586, 504] width 583 height 37
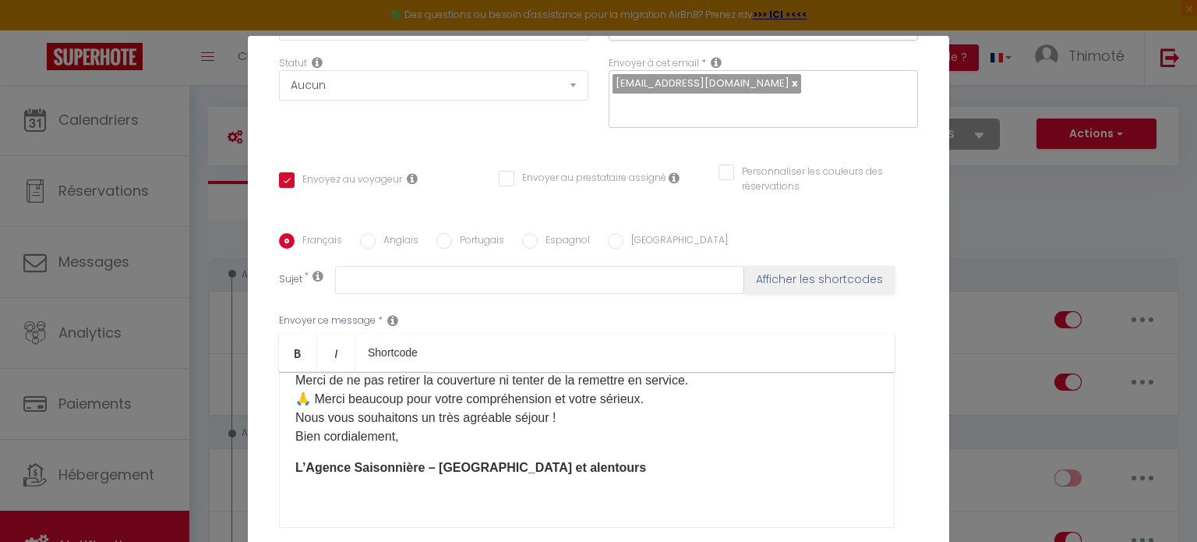
click at [288, 473] on div "Bonjour [GUEST:FIRST_NAME] ​, Petit rappel important concernant votre séjour 👇 …" at bounding box center [587, 450] width 616 height 156
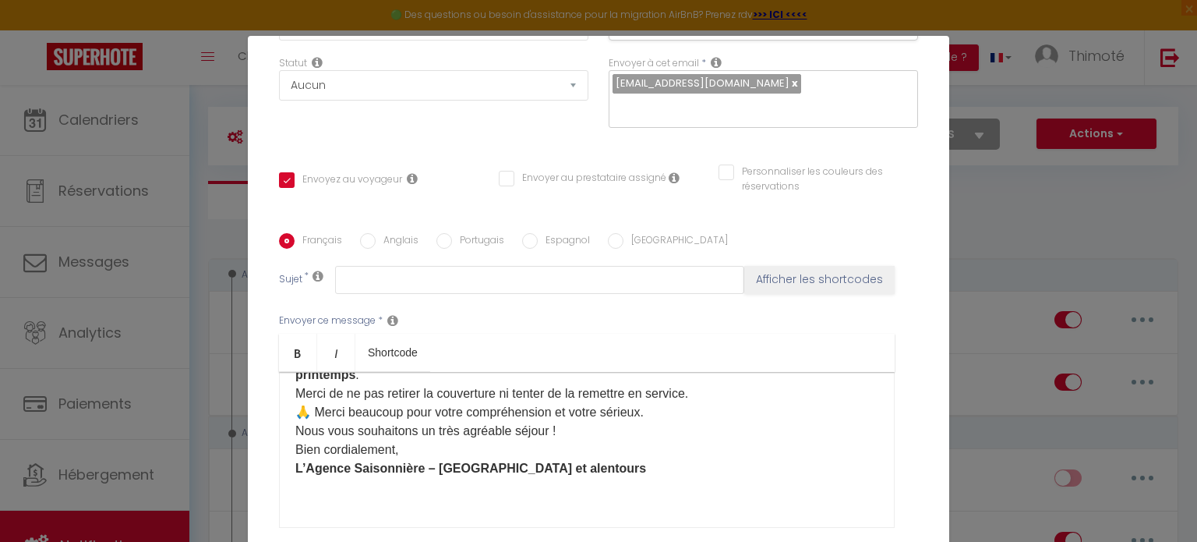
scroll to position [359, 0]
click at [315, 489] on div "Bonjour [GUEST:FIRST_NAME] ​, Petit rappel important concernant votre séjour 👇 …" at bounding box center [587, 450] width 616 height 156
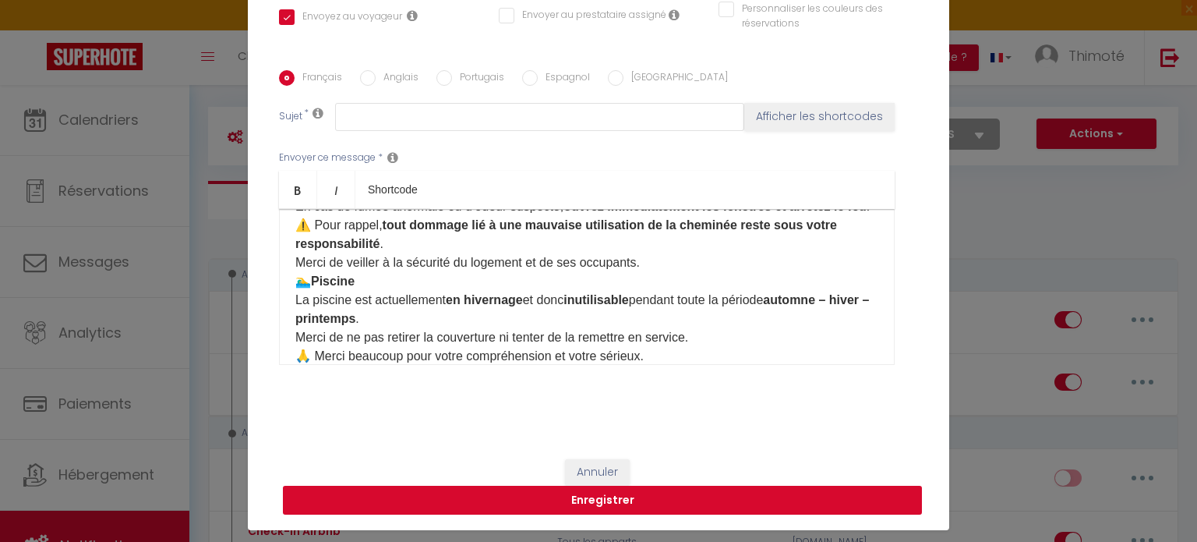
scroll to position [71, 0]
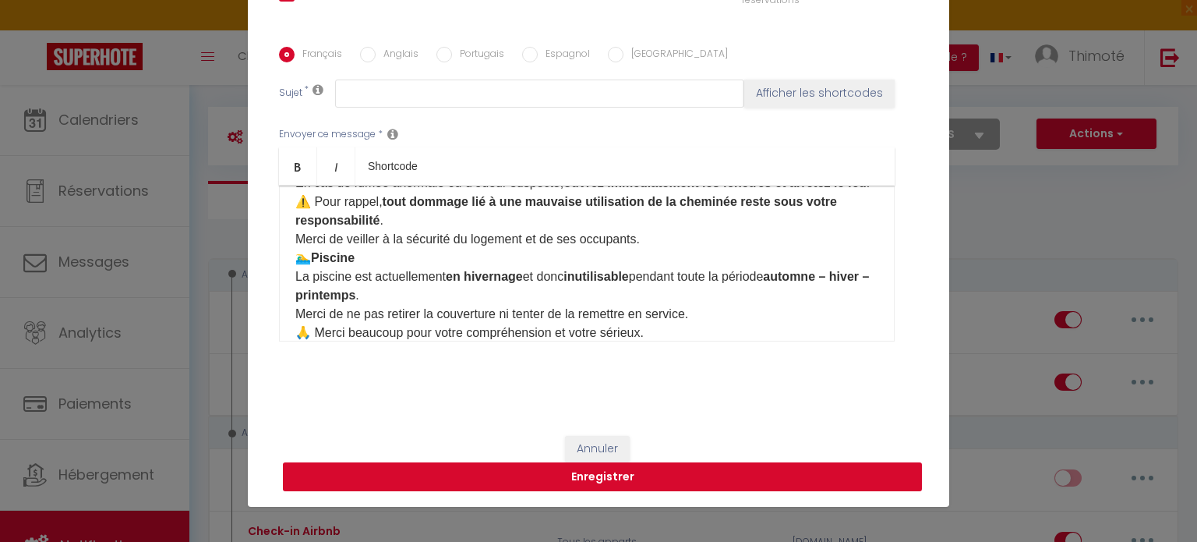
click at [642, 477] on button "Enregistrer" at bounding box center [602, 477] width 639 height 30
checkbox input "false"
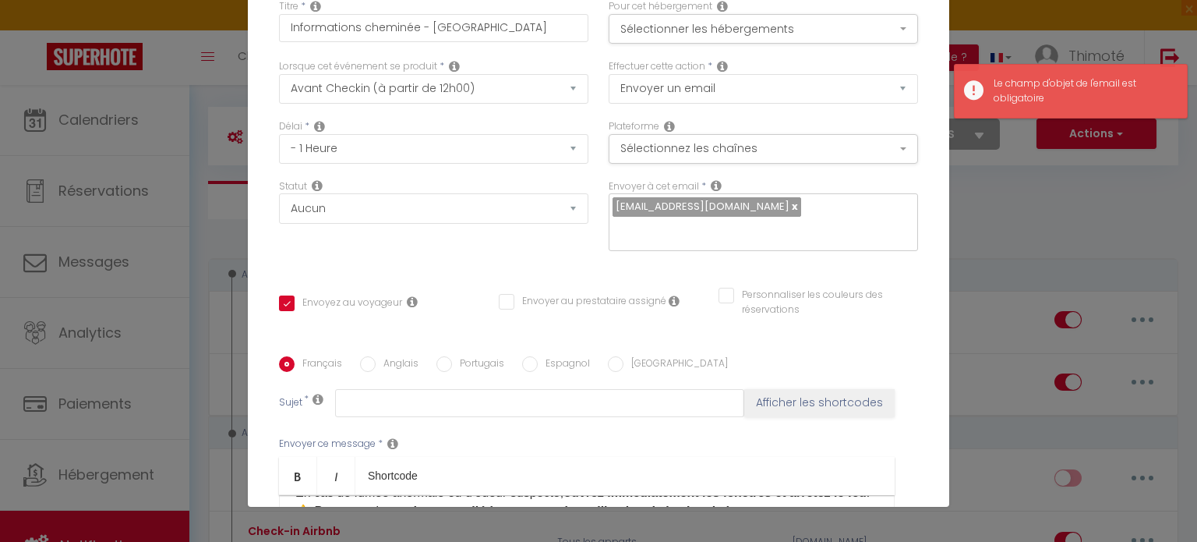
scroll to position [37, 0]
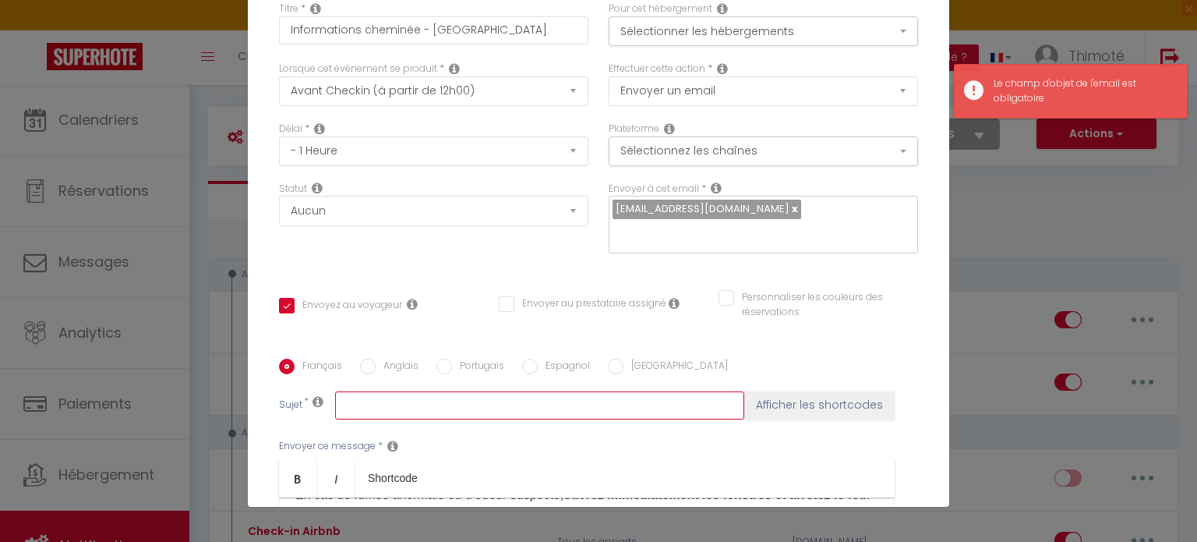
click at [567, 405] on input "text" at bounding box center [539, 405] width 409 height 28
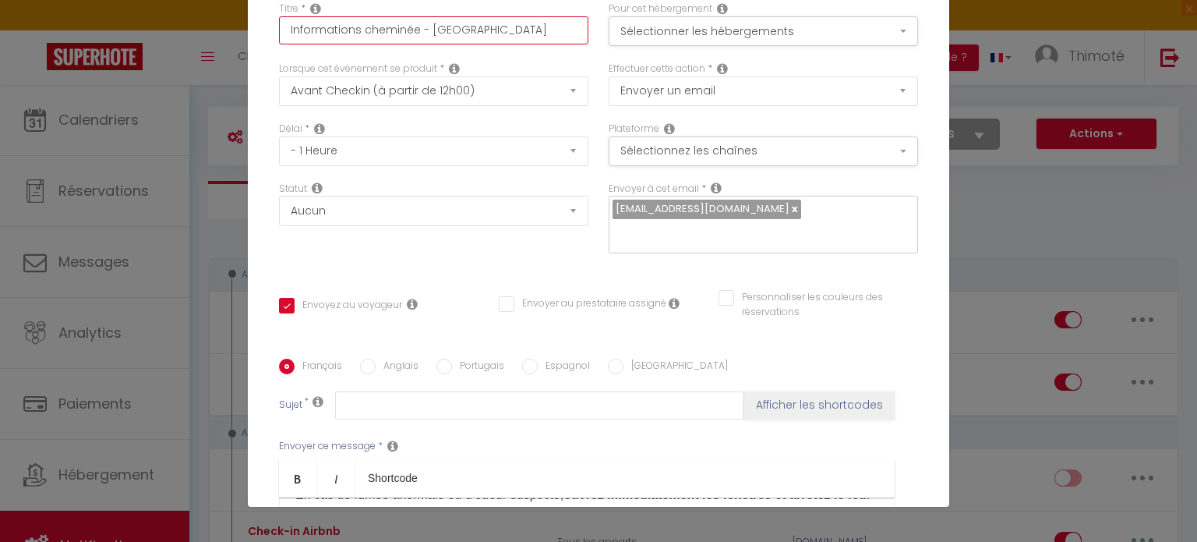
drag, startPoint x: 548, startPoint y: 30, endPoint x: 265, endPoint y: 21, distance: 283.0
click at [269, 21] on div "Titre * Informations cheminée - piscine [GEOGRAPHIC_DATA]" at bounding box center [434, 32] width 330 height 60
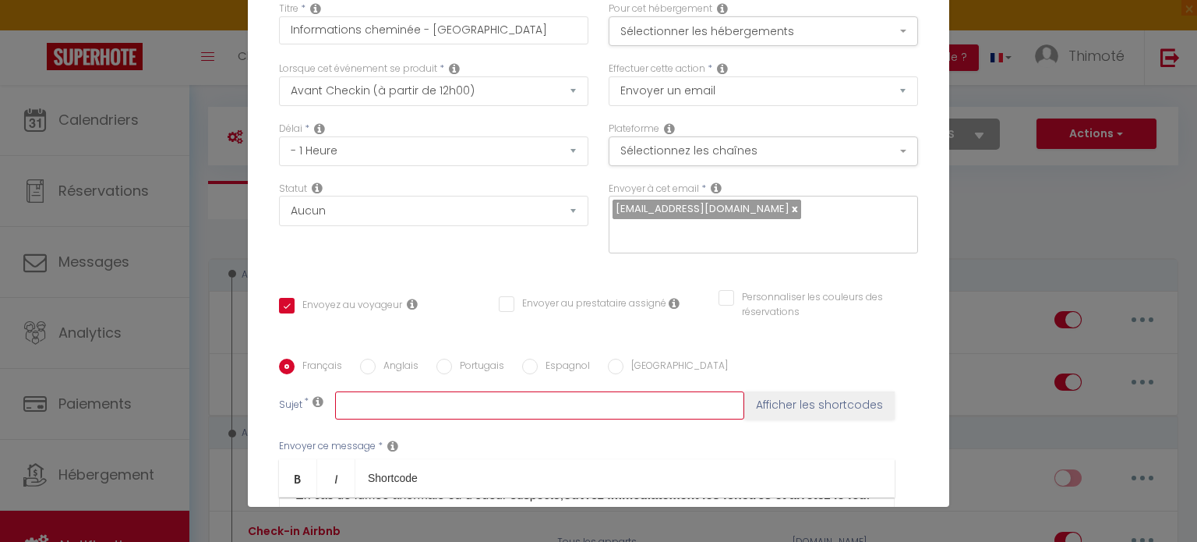
click at [377, 407] on input "text" at bounding box center [539, 405] width 409 height 28
paste input "Informations cheminée - [GEOGRAPHIC_DATA]"
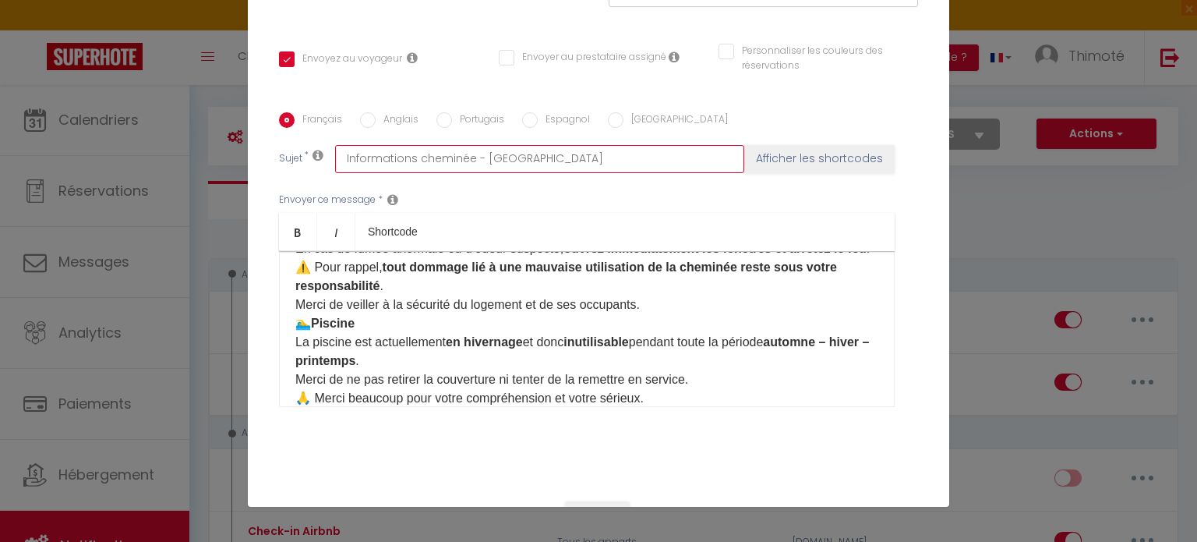
scroll to position [349, 0]
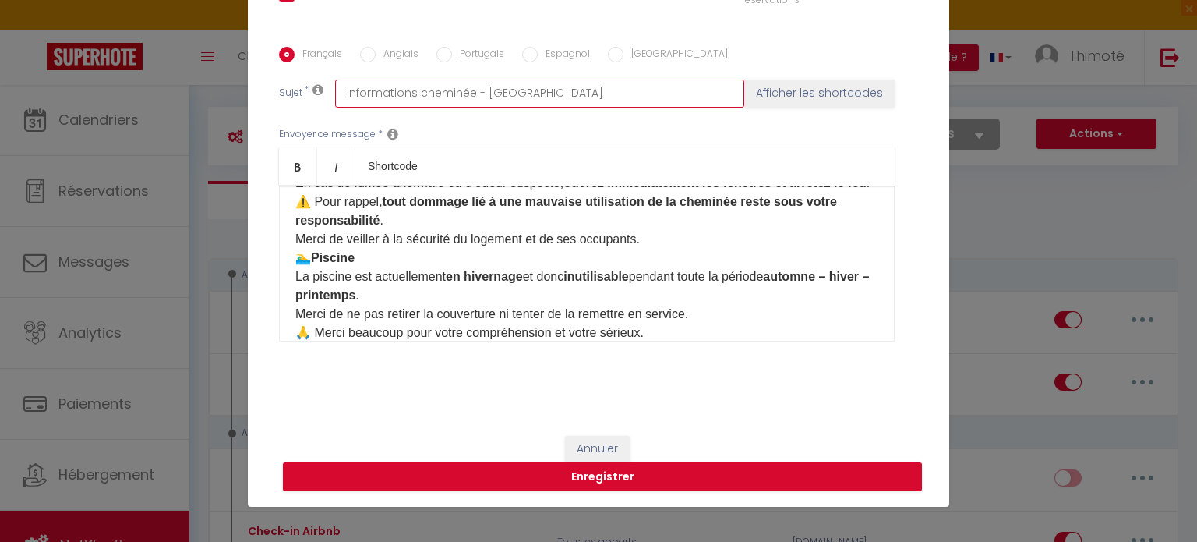
click at [516, 94] on input "Informations cheminée - [GEOGRAPHIC_DATA]" at bounding box center [539, 93] width 409 height 28
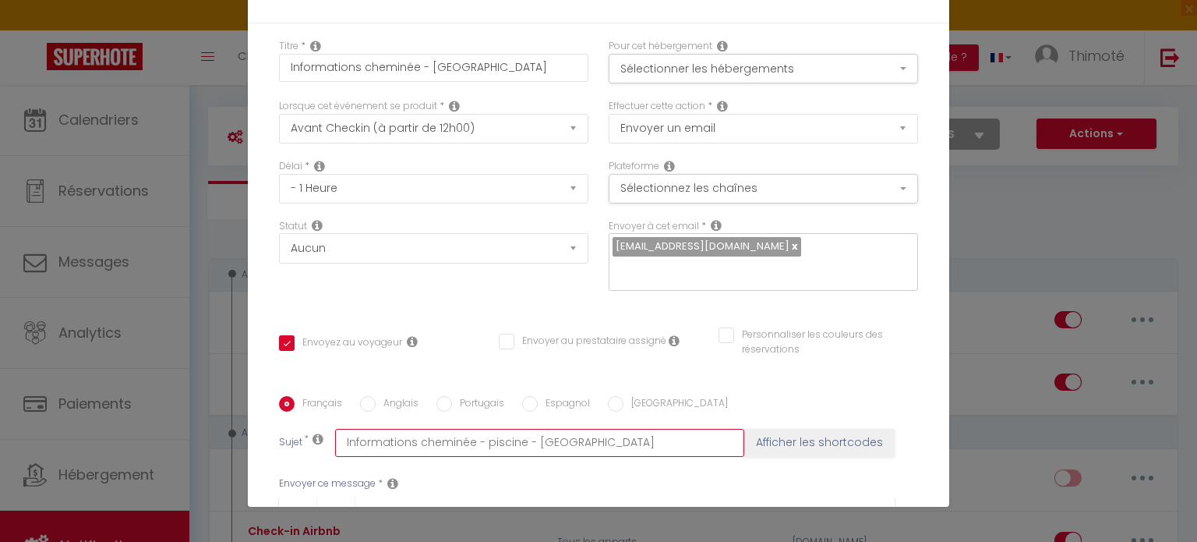
type input "Informations cheminée - piscine - [GEOGRAPHIC_DATA]"
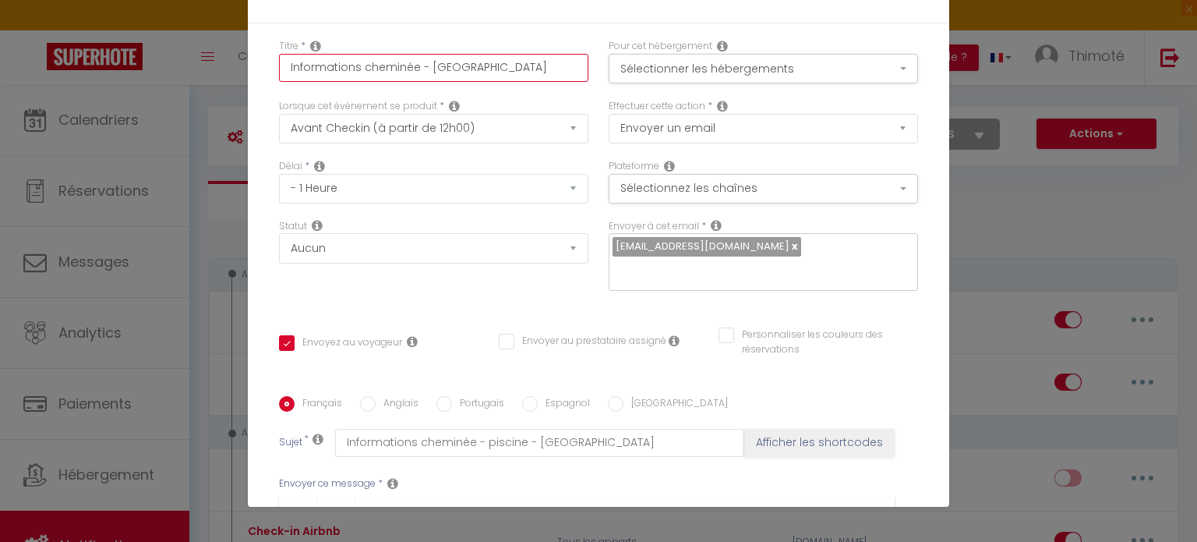
click at [460, 65] on input "Informations cheminée - [GEOGRAPHIC_DATA]" at bounding box center [433, 68] width 309 height 28
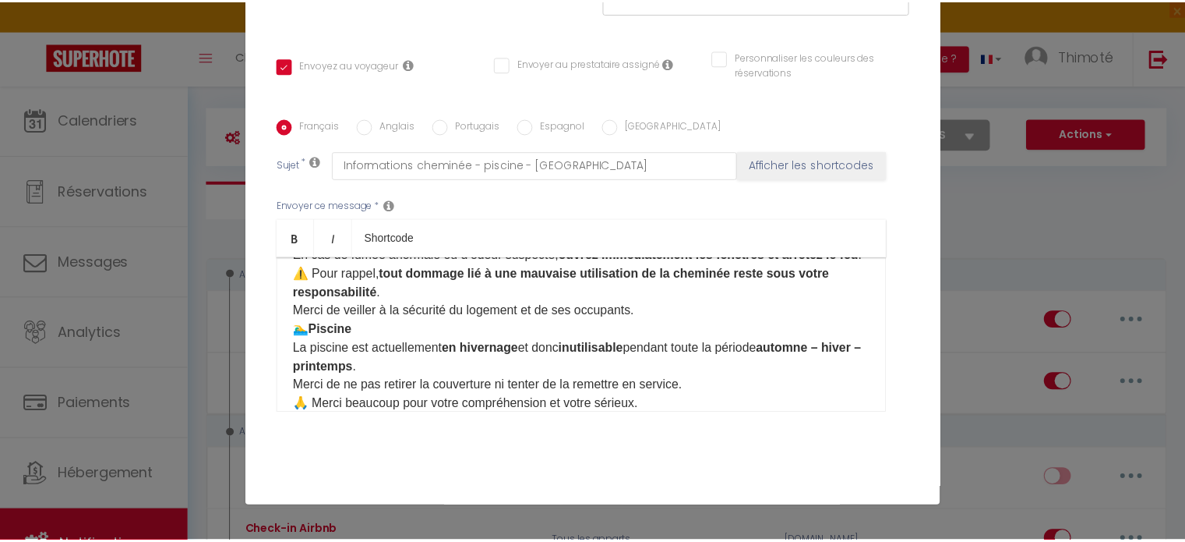
scroll to position [349, 0]
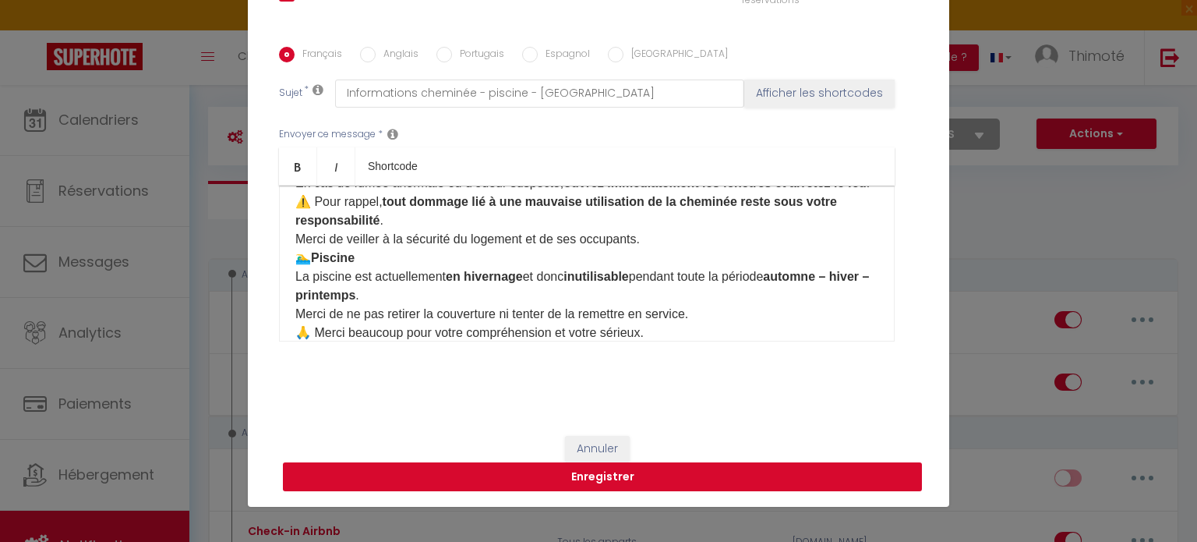
type input "Informations cheminée - piscine - [GEOGRAPHIC_DATA]"
click at [618, 471] on button "Enregistrer" at bounding box center [602, 477] width 639 height 30
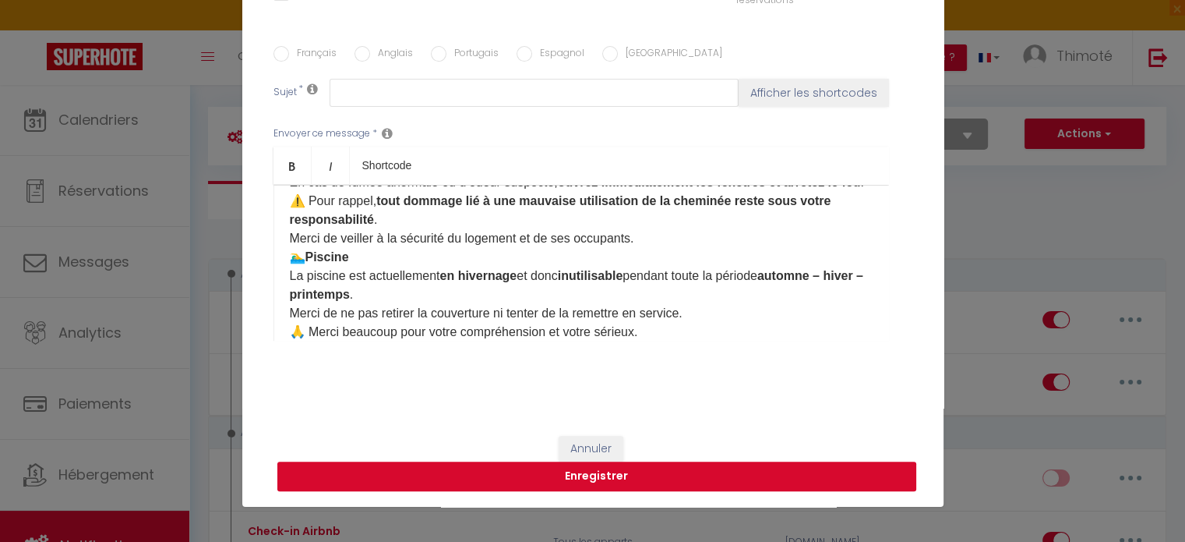
scroll to position [0, 0]
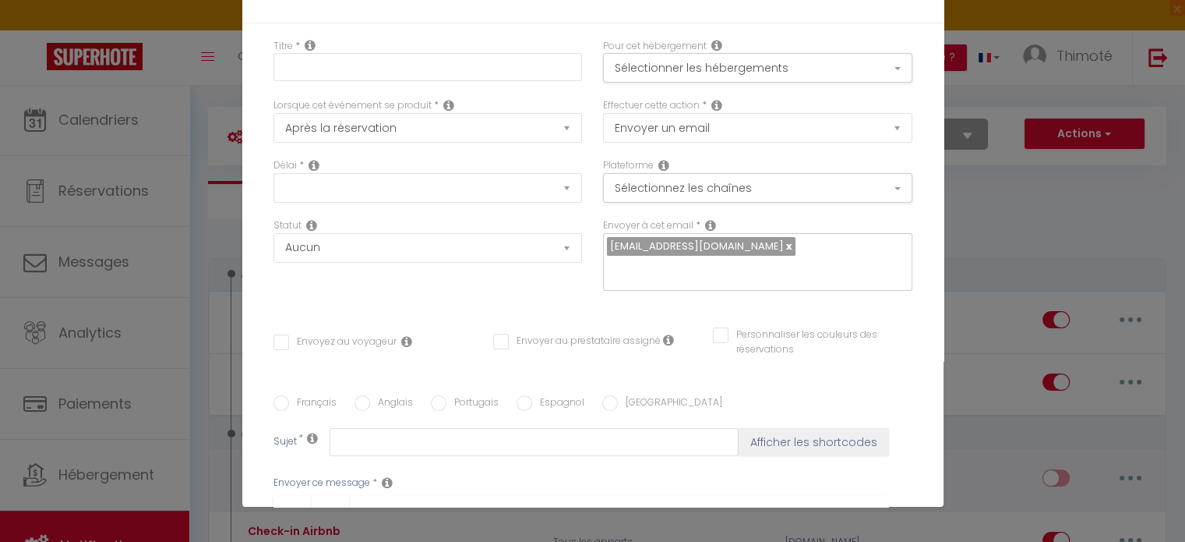
checkbox input "false"
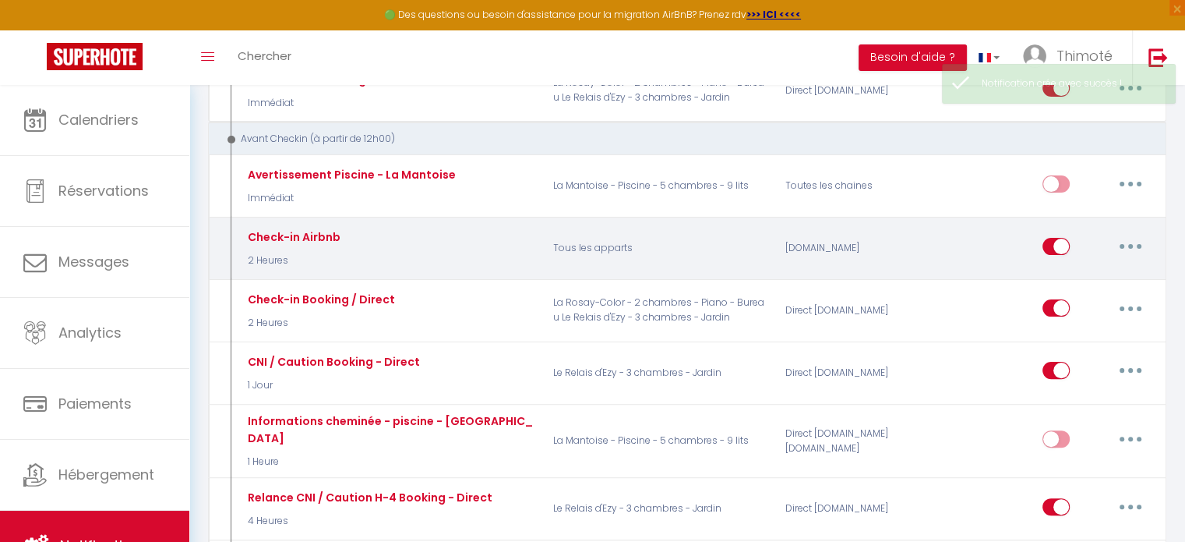
scroll to position [390, 0]
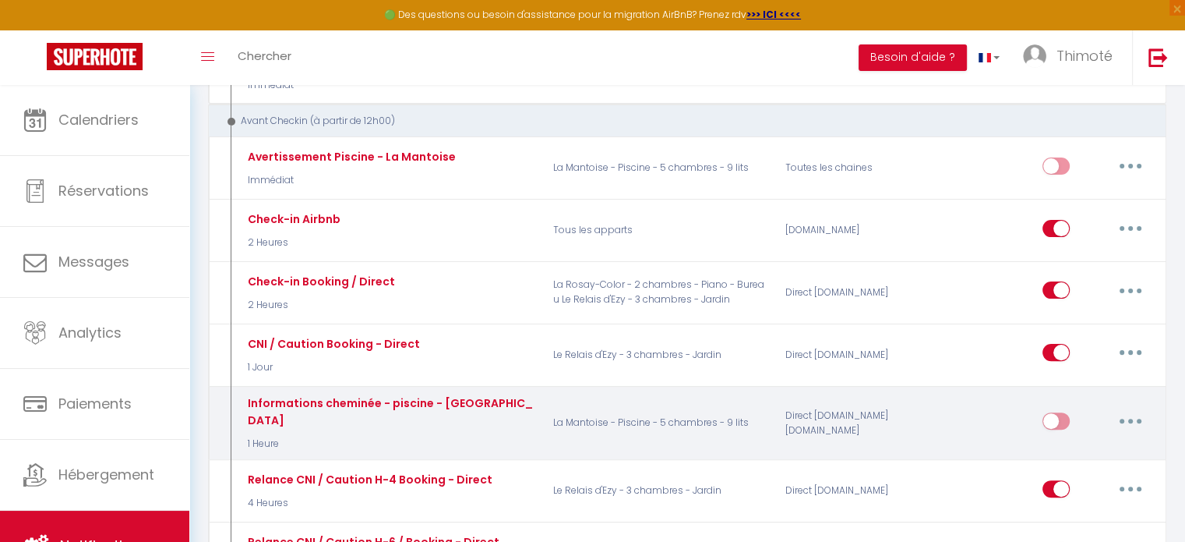
click at [1062, 412] on input "checkbox" at bounding box center [1055, 423] width 27 height 23
checkbox input "true"
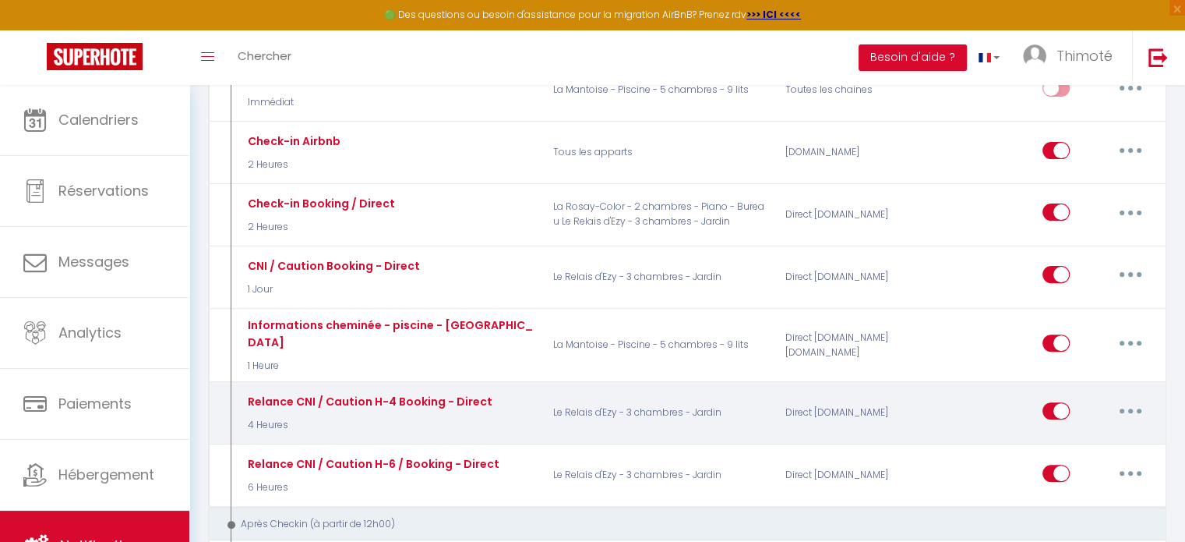
scroll to position [0, 0]
